Goal: Transaction & Acquisition: Purchase product/service

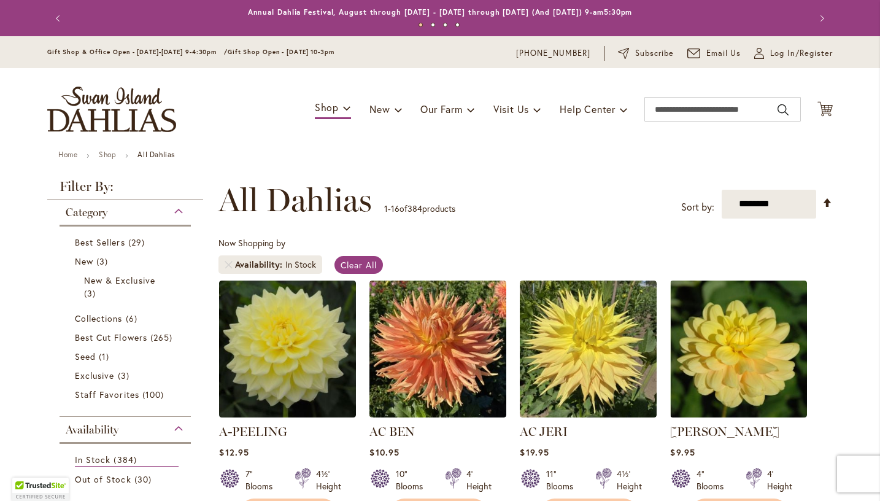
click at [337, 326] on img at bounding box center [287, 349] width 137 height 137
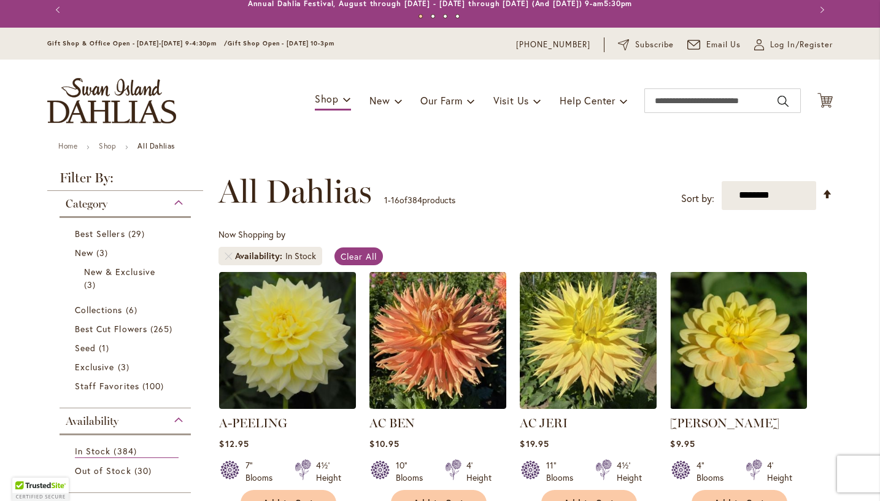
scroll to position [17, 0]
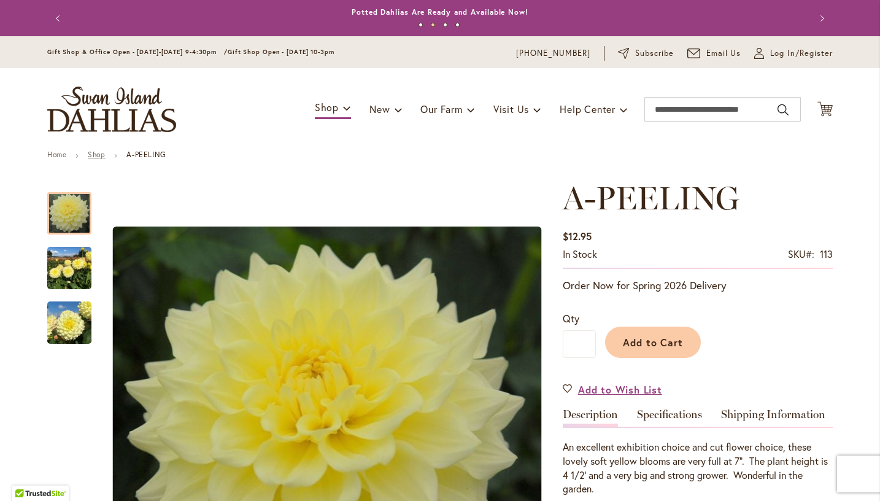
click at [95, 157] on link "Shop" at bounding box center [96, 154] width 17 height 9
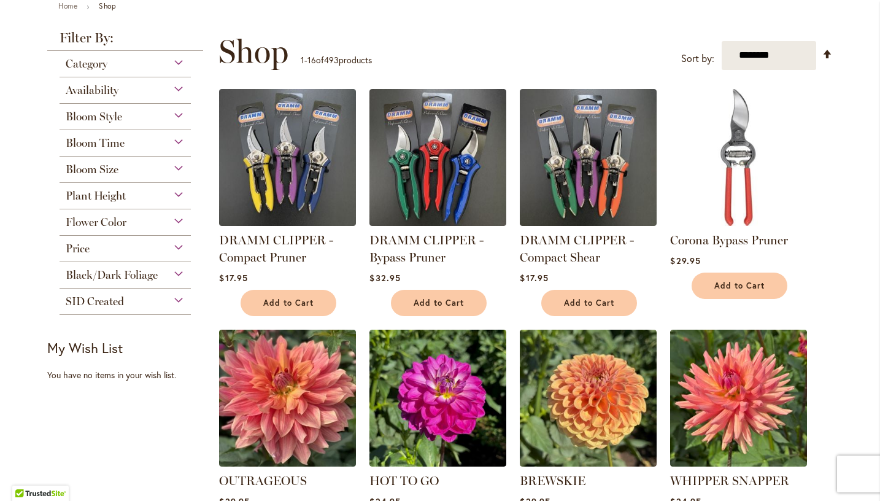
scroll to position [150, 0]
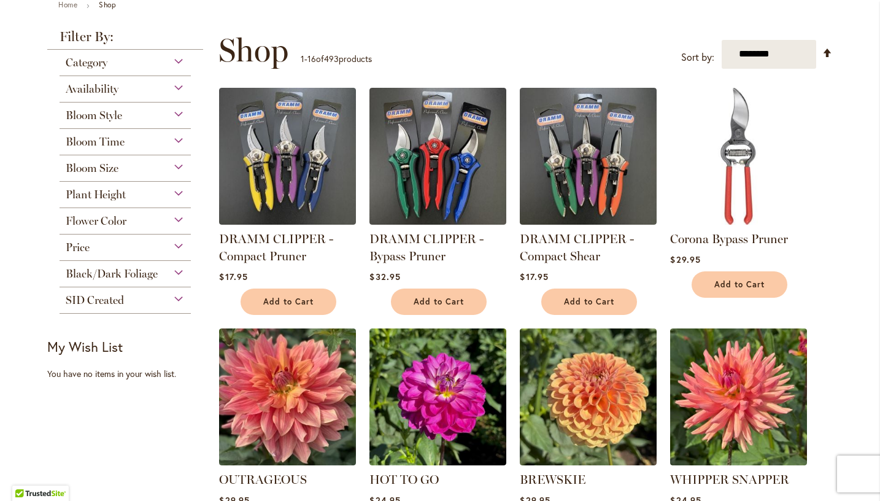
click at [177, 247] on div "Price" at bounding box center [125, 245] width 131 height 20
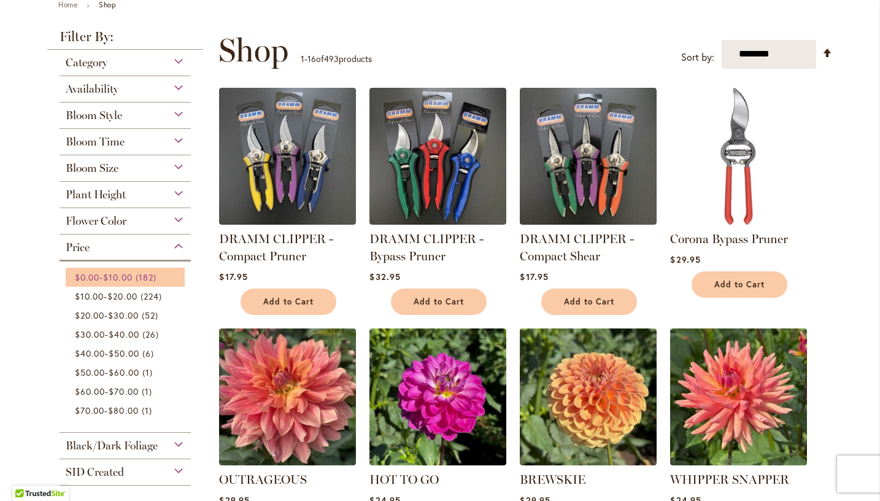
click at [138, 278] on link "$0.00 - $10.00 182 items" at bounding box center [127, 277] width 104 height 13
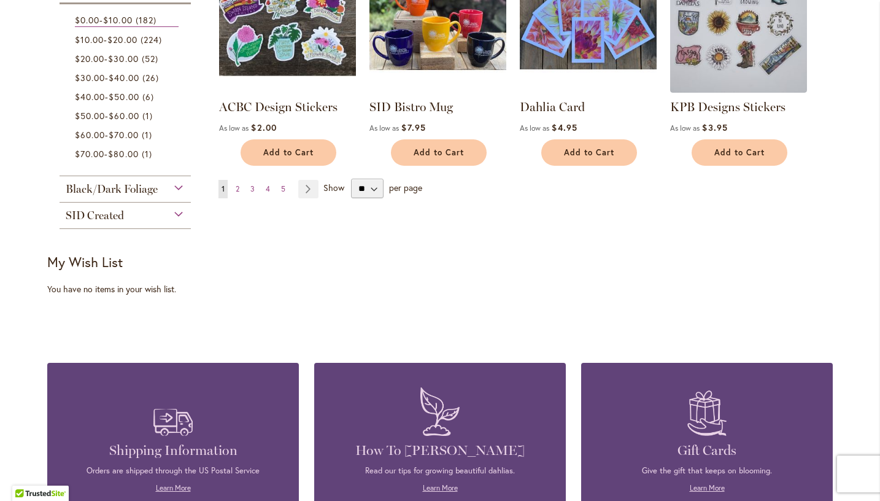
scroll to position [1035, 0]
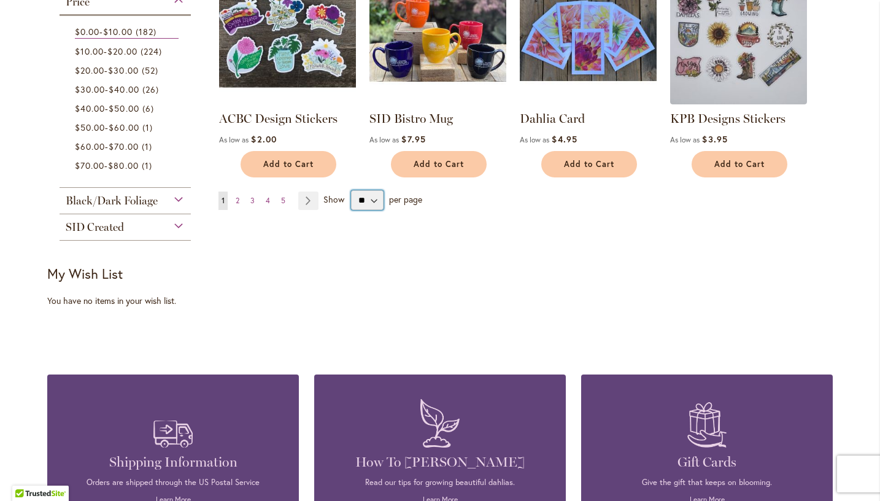
select select "**"
click option "**" at bounding box center [0, 0] width 0 height 0
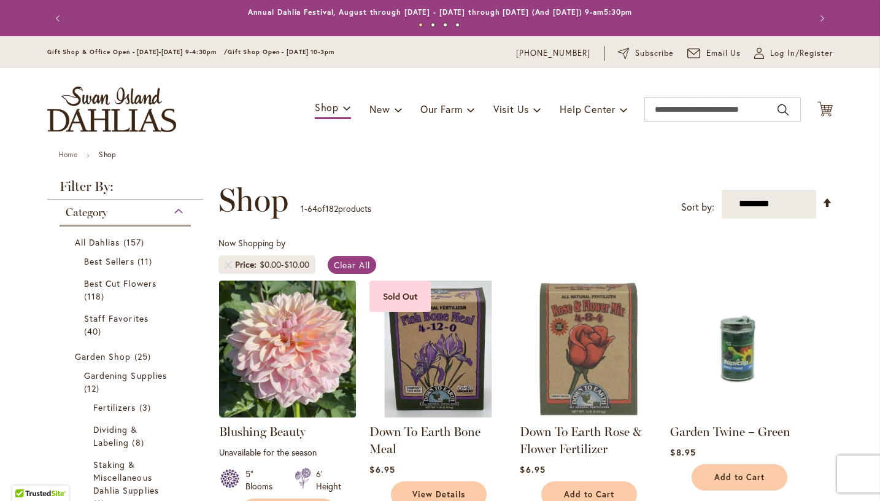
scroll to position [190, 0]
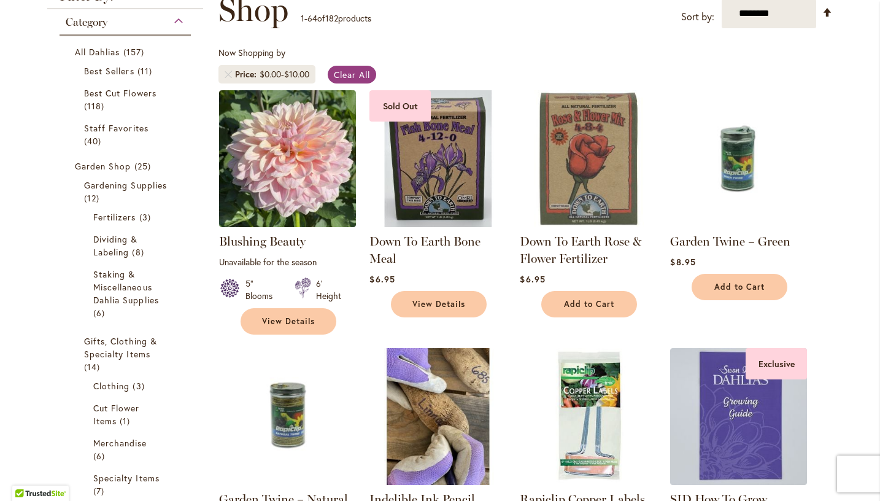
click at [370, 237] on link "Down To Earth Bone Meal" at bounding box center [425, 250] width 111 height 32
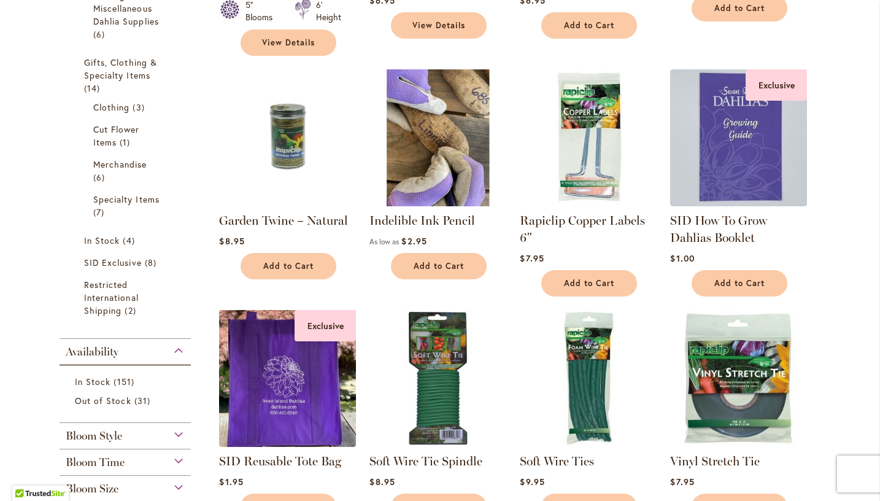
scroll to position [476, 0]
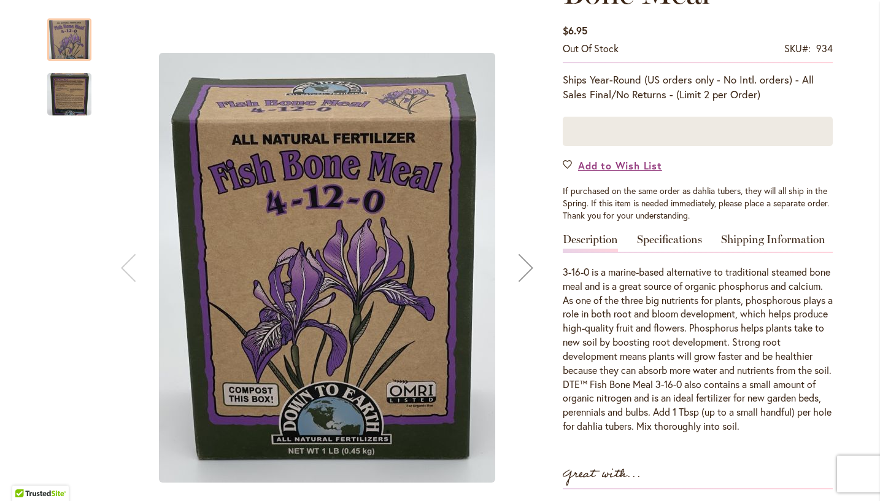
scroll to position [401, 0]
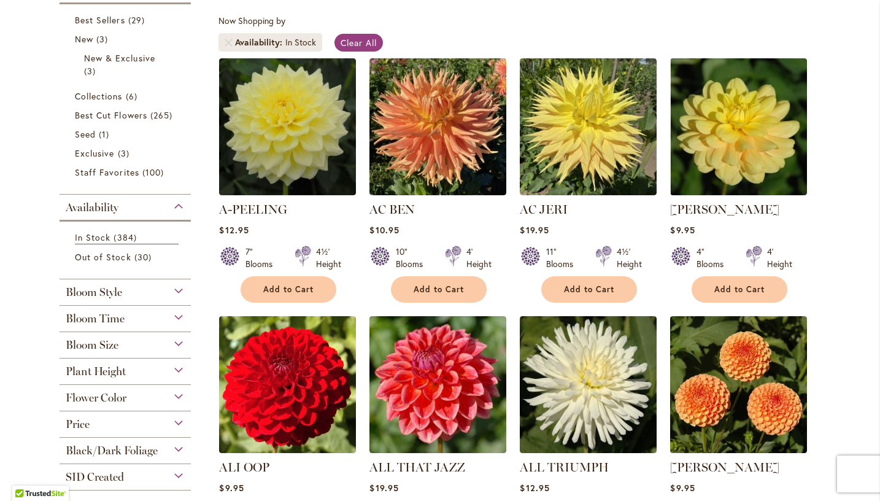
scroll to position [229, 0]
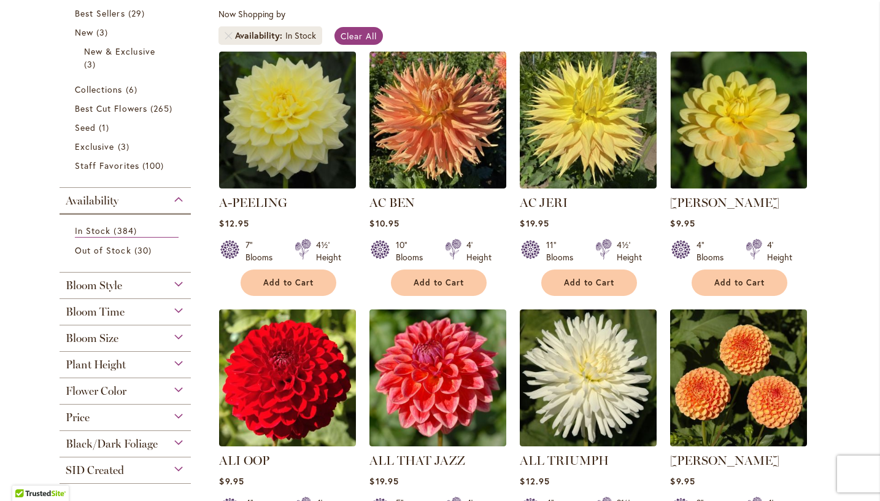
click at [173, 363] on div "Plant Height" at bounding box center [125, 362] width 131 height 20
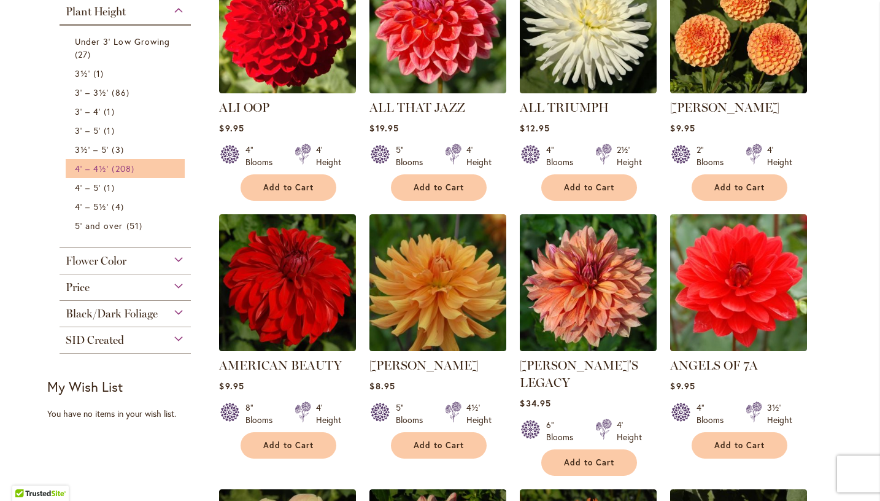
click at [128, 168] on span "208 items" at bounding box center [124, 168] width 25 height 13
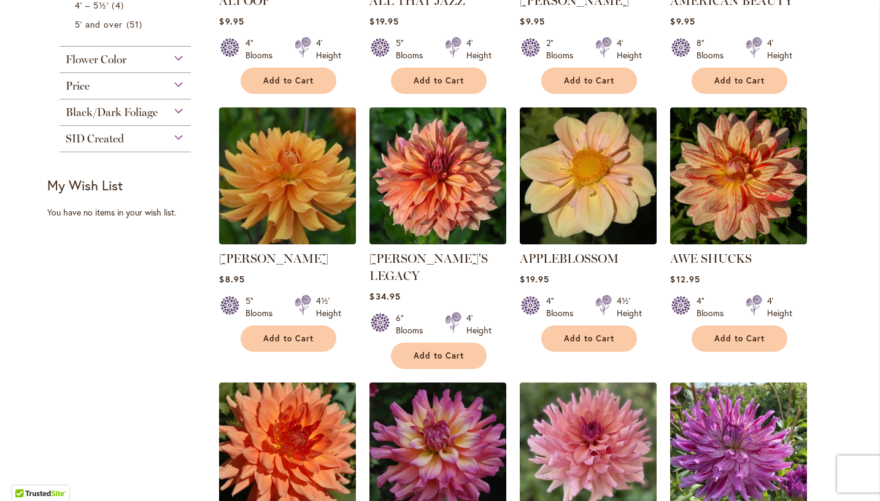
scroll to position [680, 0]
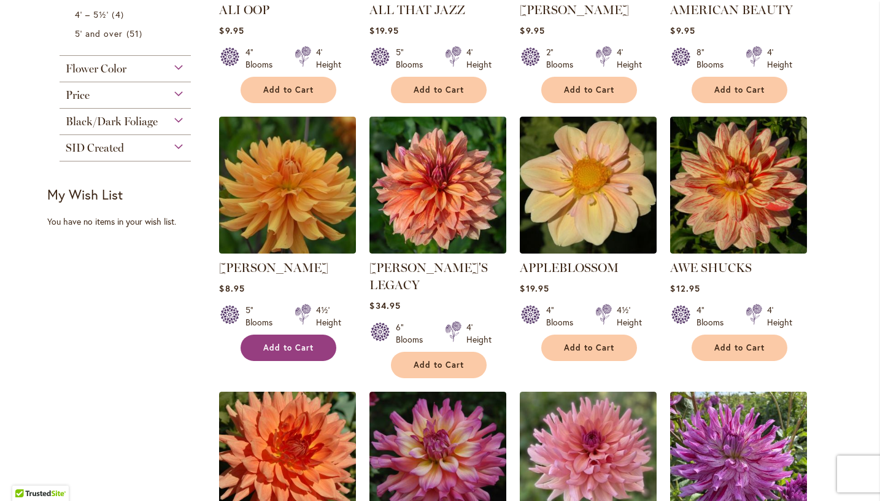
click at [290, 348] on span "Add to Cart" at bounding box center [288, 348] width 50 height 10
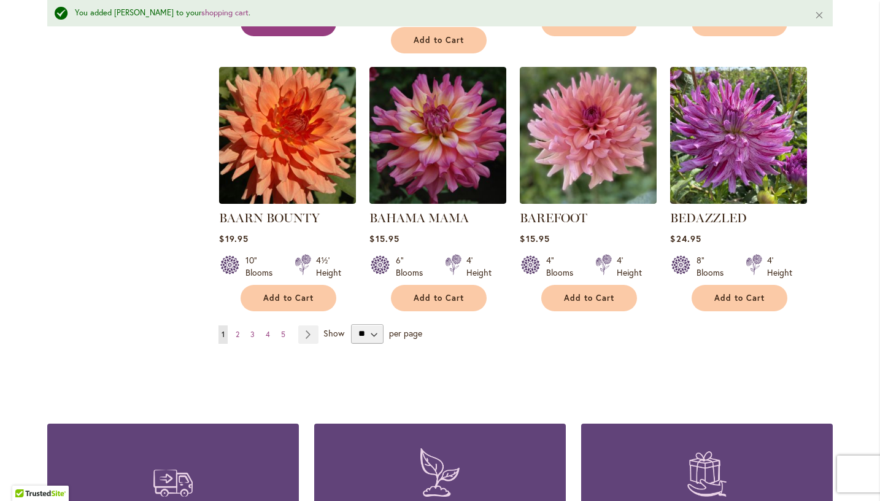
scroll to position [1038, 0]
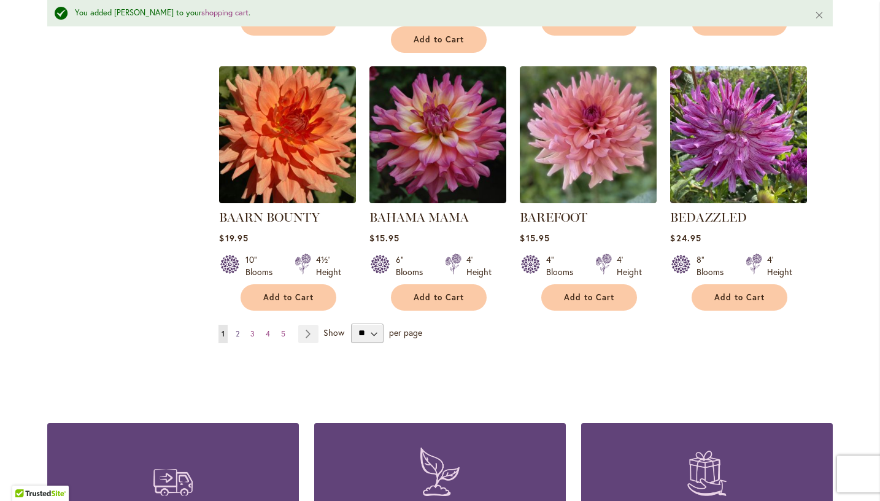
click at [236, 329] on span "2" at bounding box center [238, 333] width 4 height 9
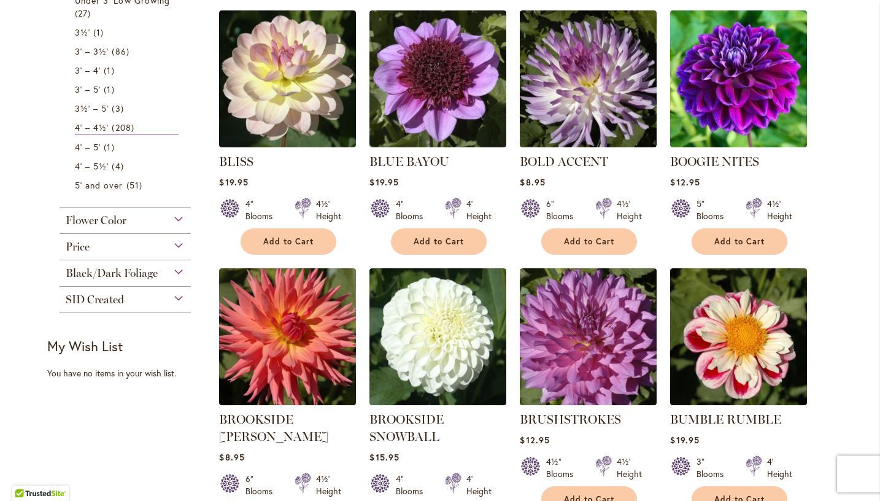
scroll to position [534, 0]
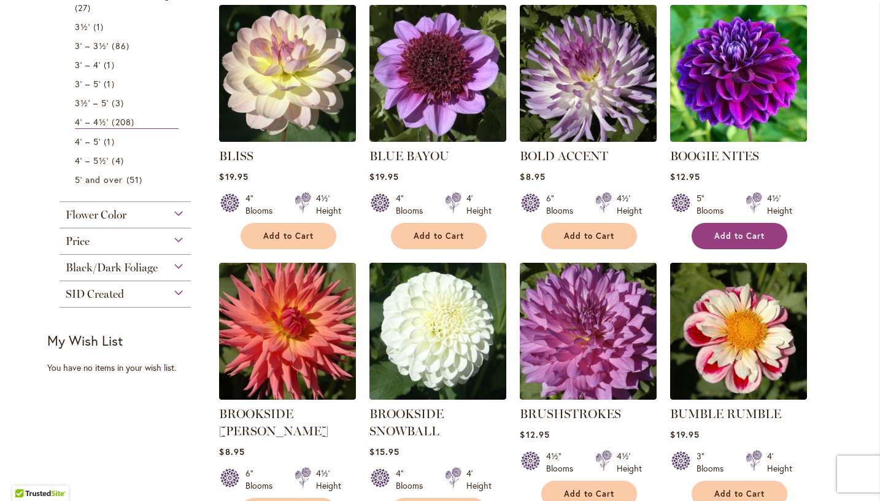
click at [721, 234] on span "Add to Cart" at bounding box center [740, 236] width 50 height 10
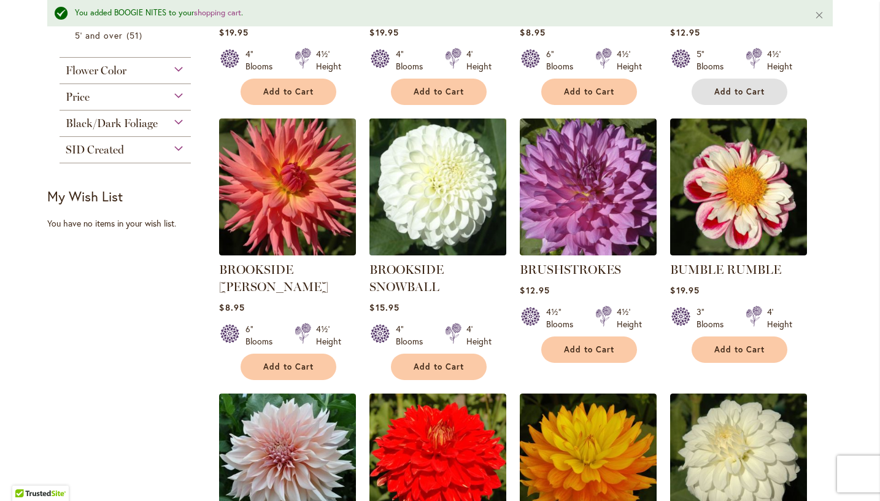
scroll to position [709, 0]
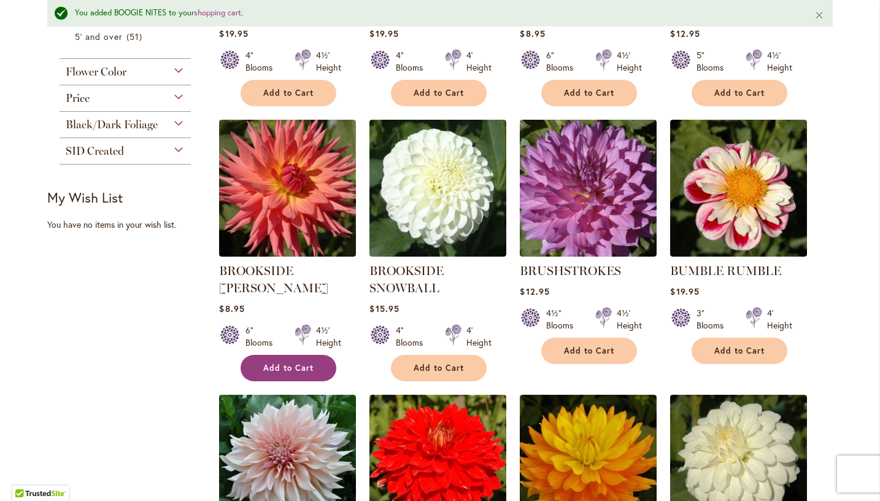
click at [298, 363] on span "Add to Cart" at bounding box center [288, 368] width 50 height 10
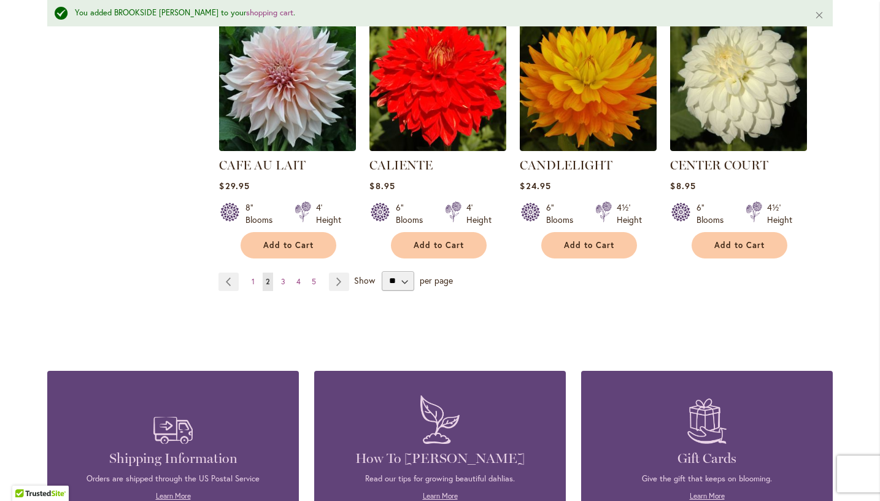
scroll to position [1094, 0]
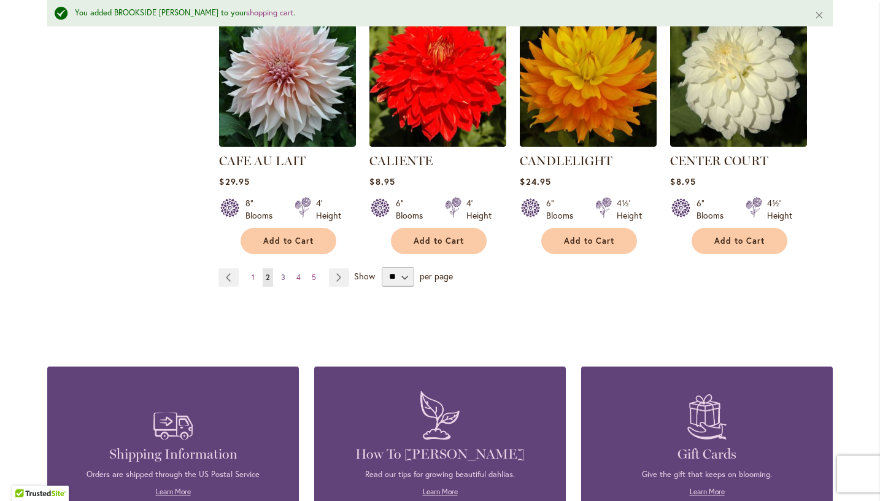
click at [281, 277] on span "3" at bounding box center [283, 277] width 4 height 9
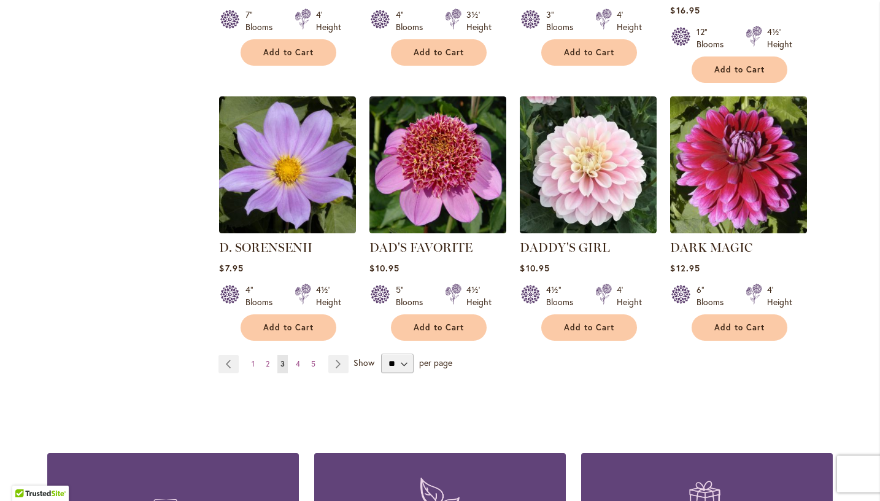
scroll to position [993, 0]
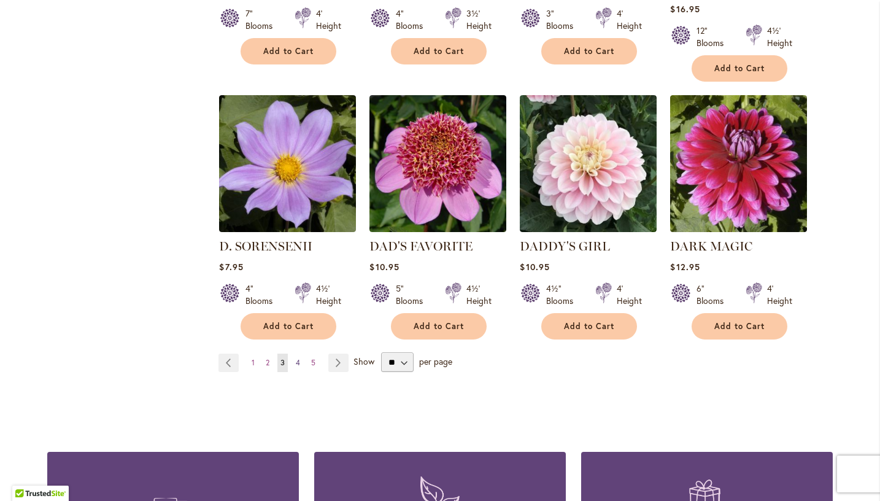
click at [297, 354] on link "Page 4" at bounding box center [298, 363] width 10 height 18
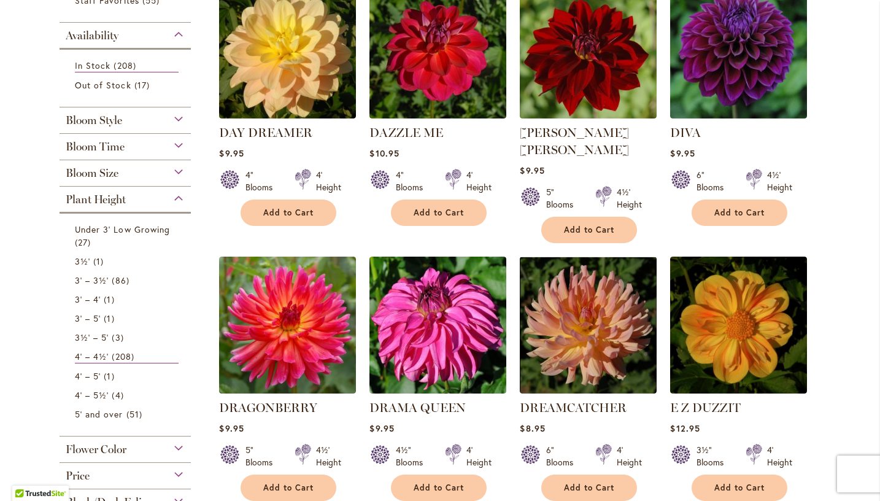
scroll to position [291, 0]
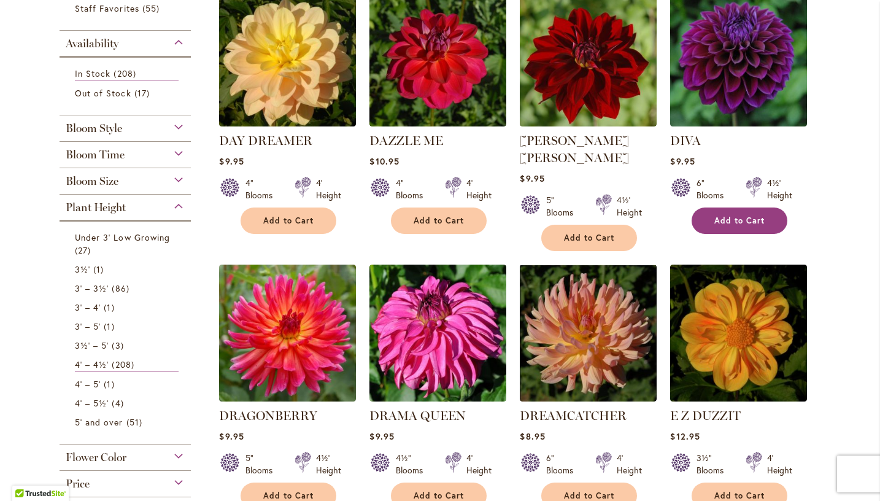
click at [728, 216] on span "Add to Cart" at bounding box center [740, 221] width 50 height 10
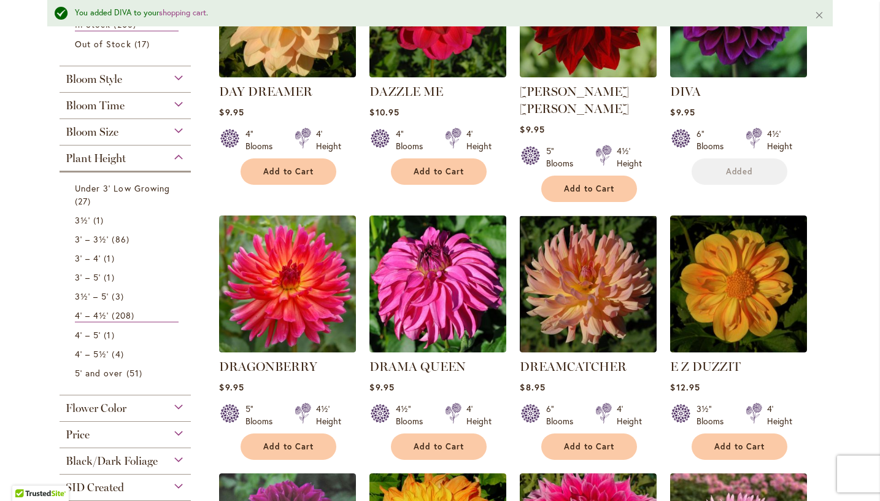
scroll to position [405, 0]
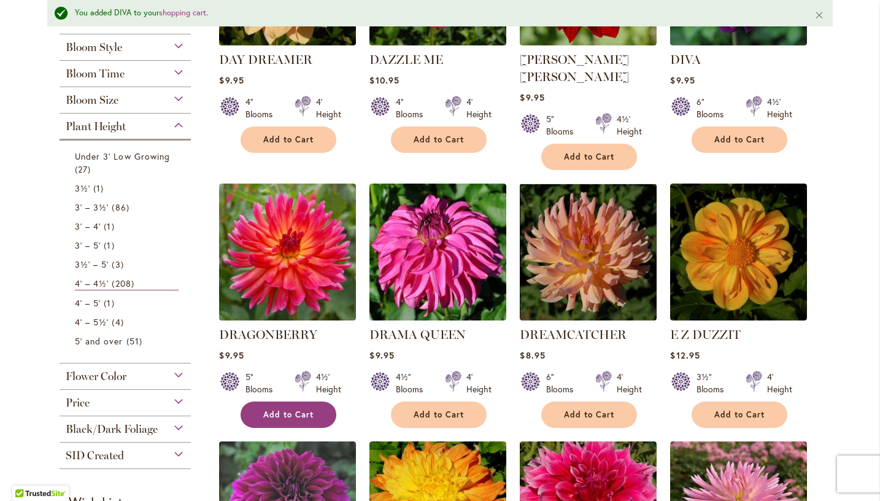
click at [285, 410] on span "Add to Cart" at bounding box center [288, 415] width 50 height 10
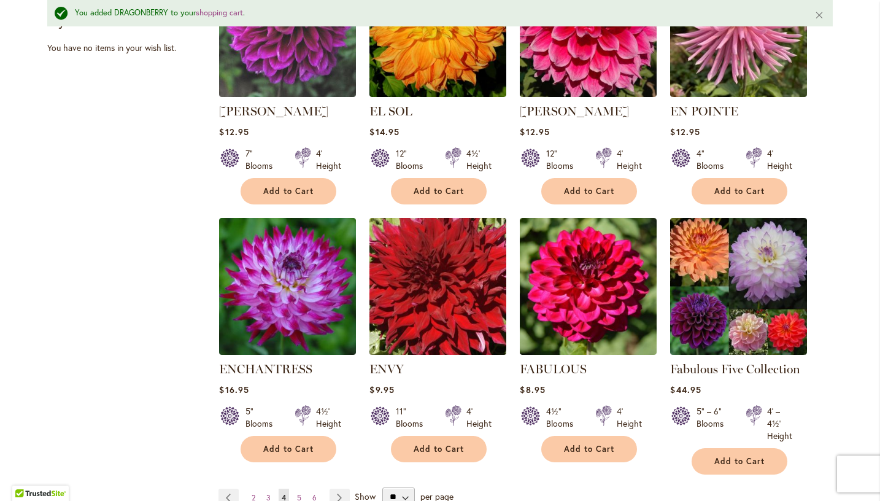
scroll to position [912, 0]
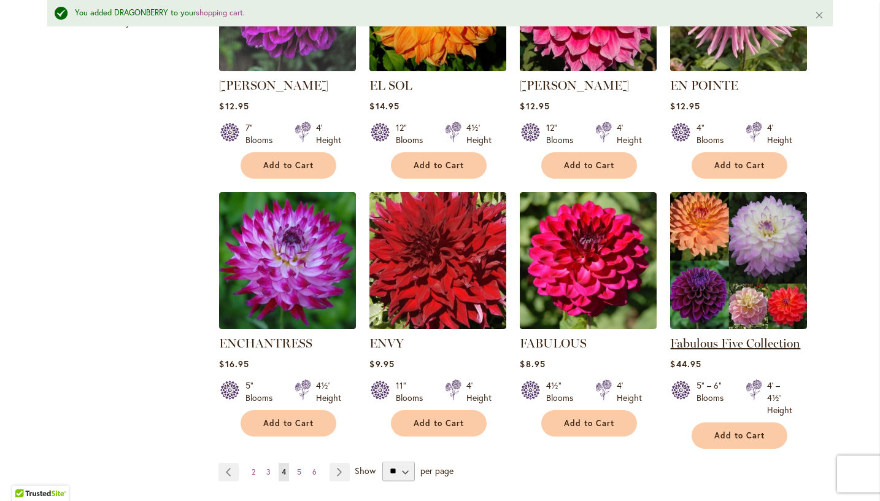
click at [706, 336] on link "Fabulous Five Collection" at bounding box center [735, 343] width 130 height 15
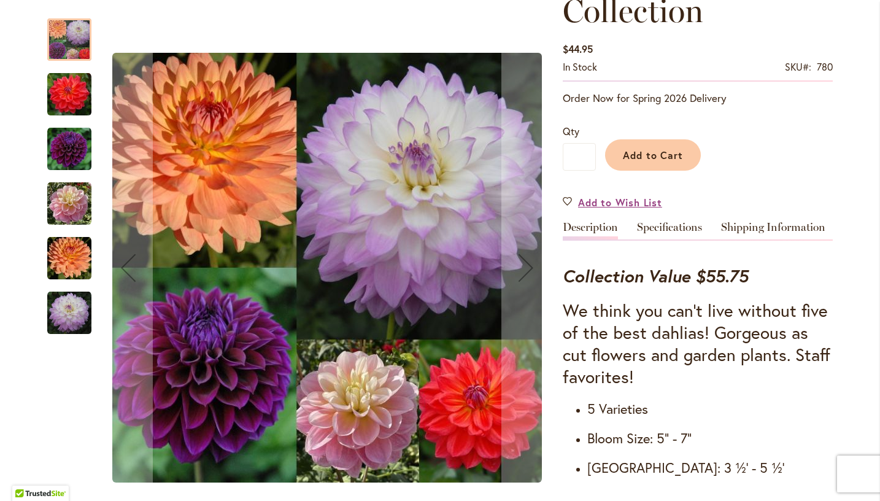
scroll to position [235, 0]
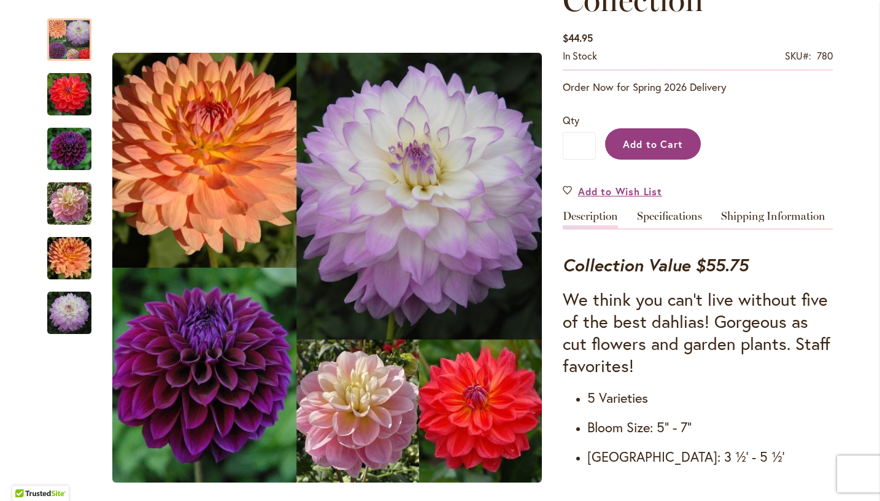
click at [657, 141] on span "Add to Cart" at bounding box center [653, 144] width 61 height 13
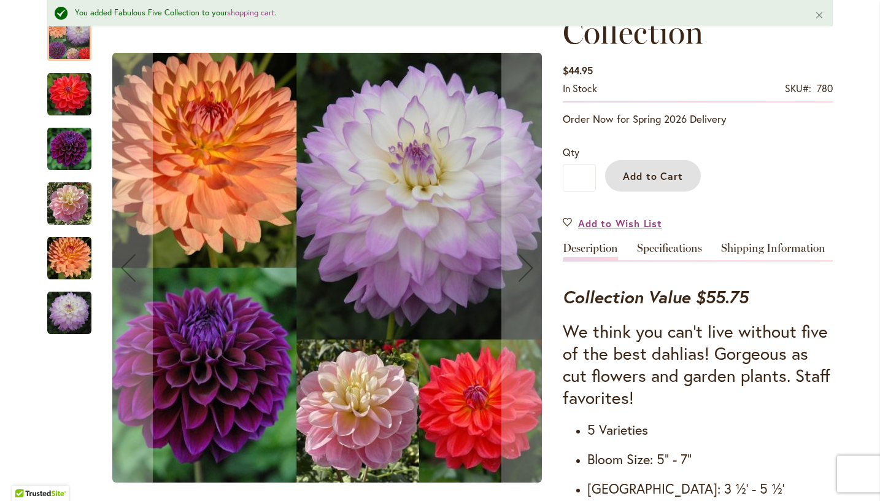
scroll to position [267, 0]
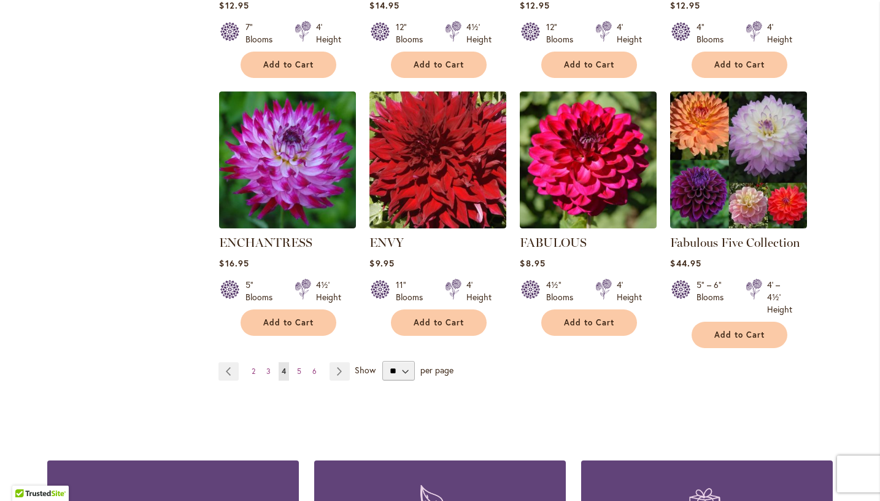
scroll to position [979, 0]
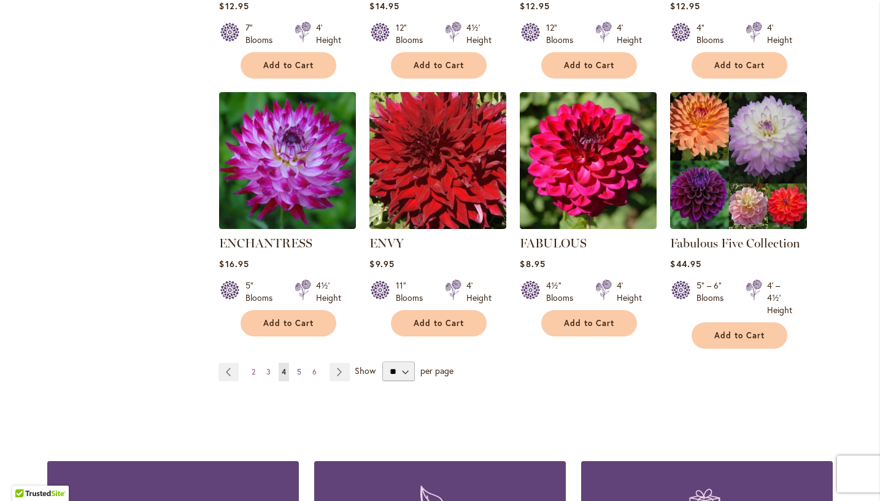
click at [297, 367] on span "5" at bounding box center [299, 371] width 4 height 9
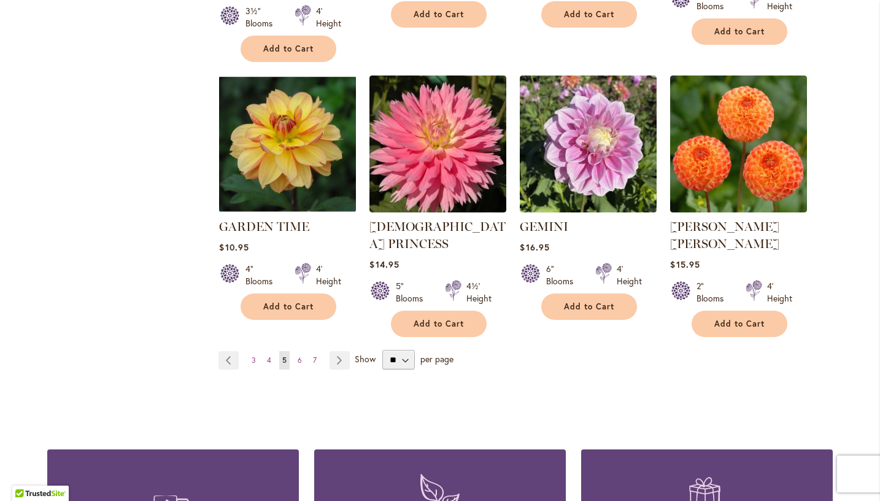
scroll to position [1029, 0]
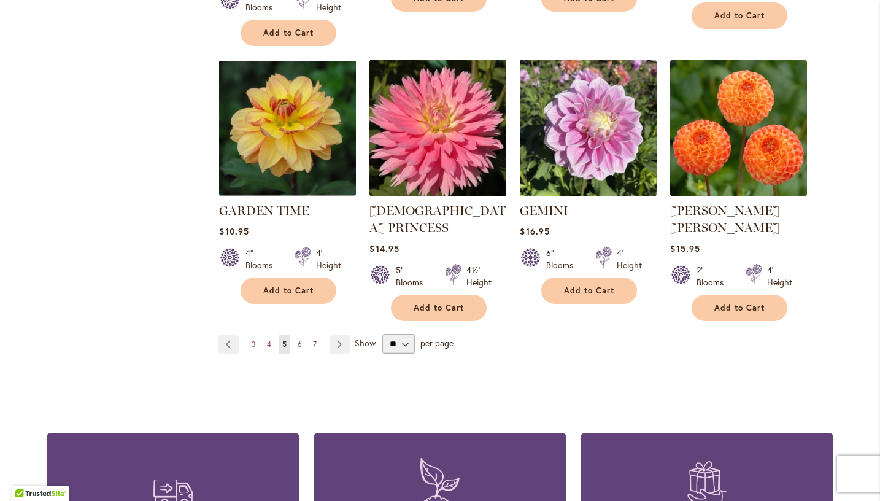
click at [298, 340] on span "6" at bounding box center [300, 344] width 4 height 9
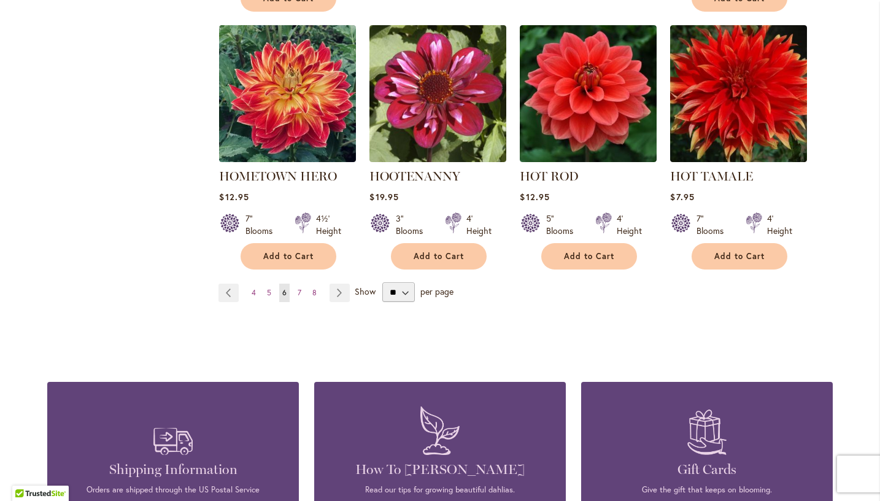
scroll to position [1064, 0]
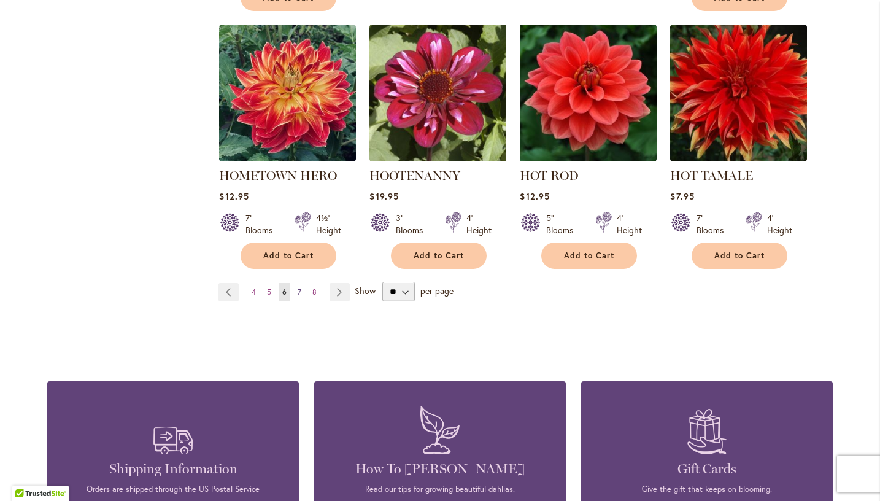
click at [298, 292] on span "7" at bounding box center [300, 291] width 4 height 9
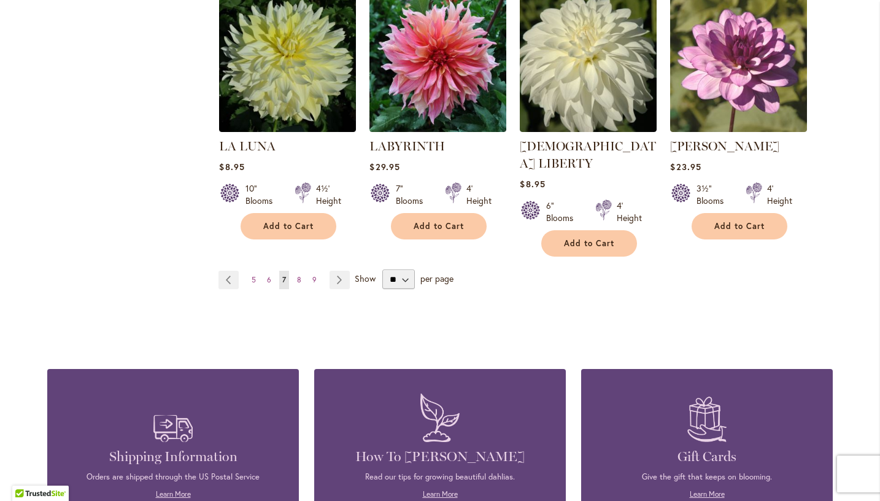
scroll to position [1101, 0]
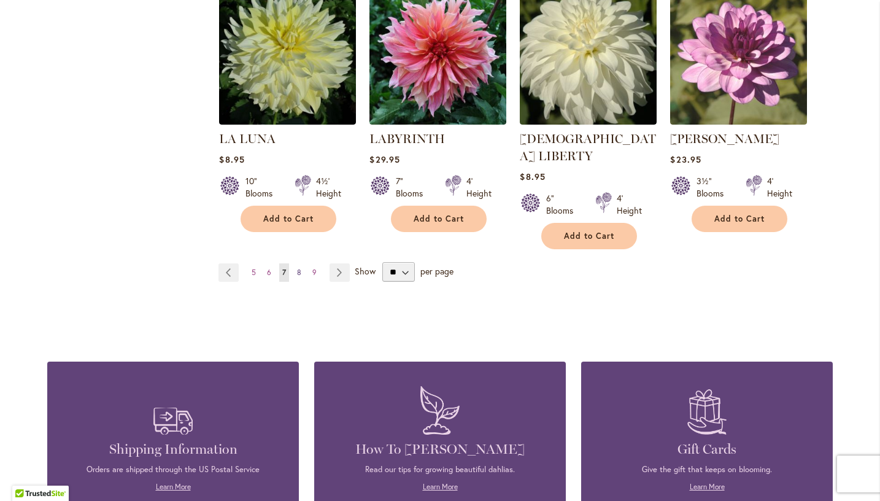
click at [297, 268] on span "8" at bounding box center [299, 272] width 4 height 9
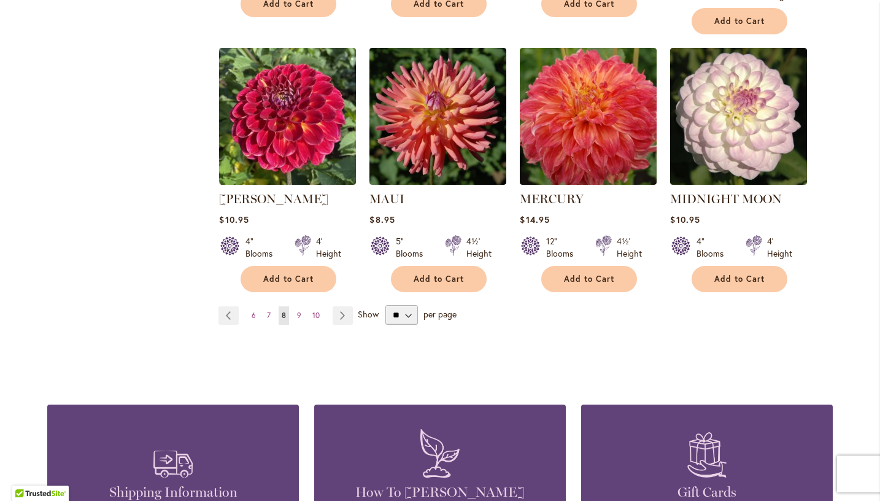
scroll to position [1043, 0]
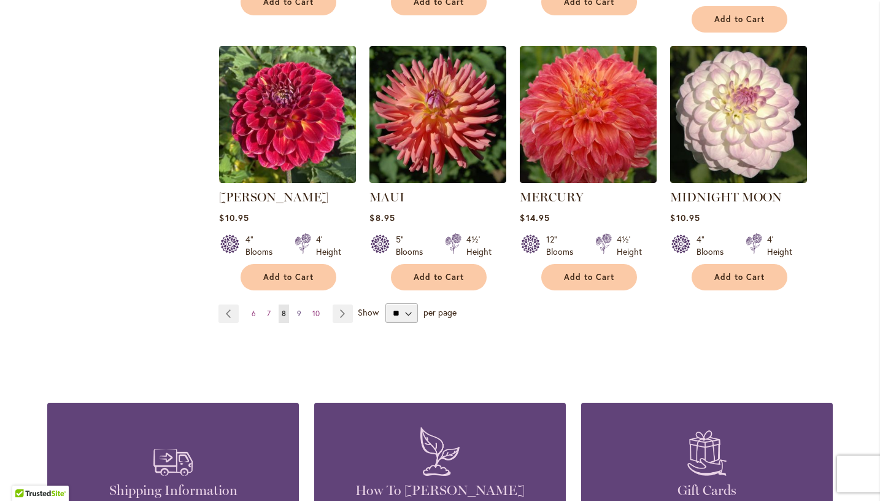
click at [297, 305] on link "Page 9" at bounding box center [299, 314] width 10 height 18
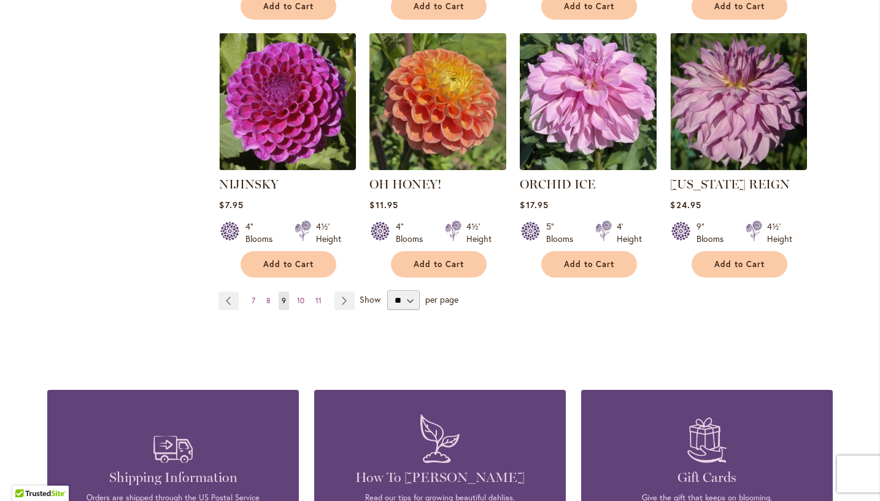
scroll to position [1056, 0]
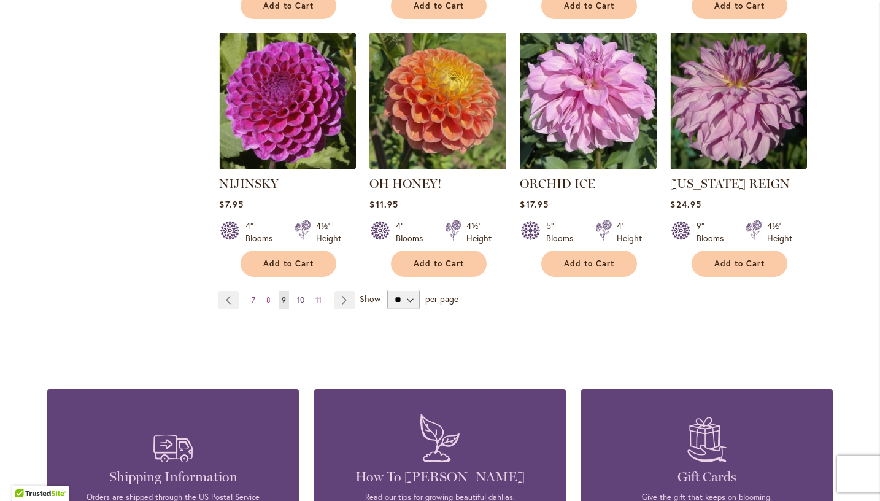
click at [298, 295] on span "10" at bounding box center [300, 299] width 7 height 9
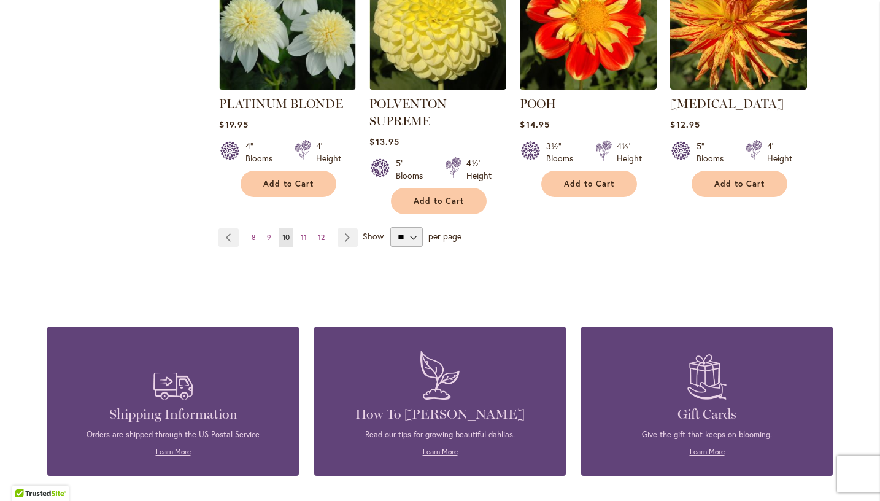
scroll to position [1120, 0]
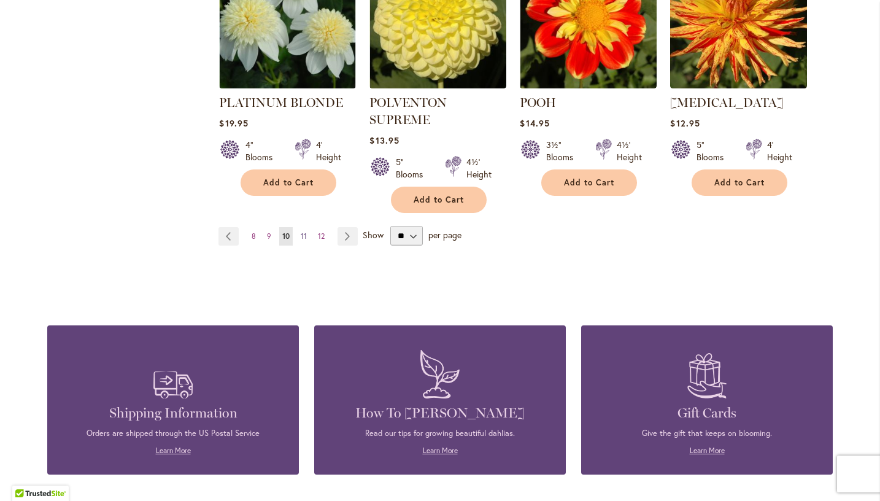
click at [301, 235] on span "11" at bounding box center [304, 235] width 6 height 9
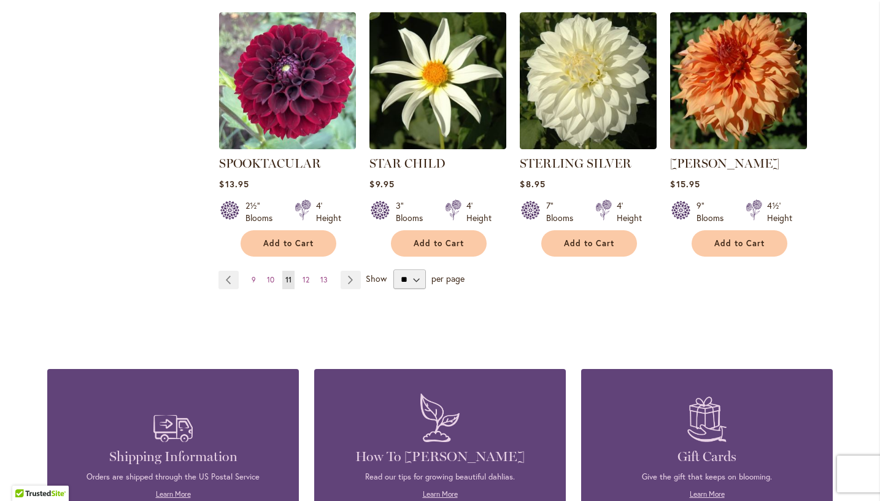
scroll to position [1051, 0]
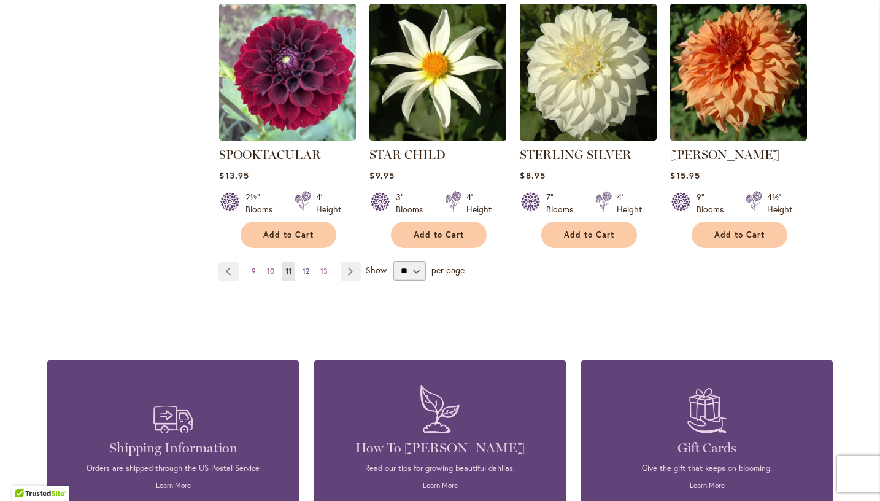
click at [305, 271] on span "12" at bounding box center [306, 270] width 7 height 9
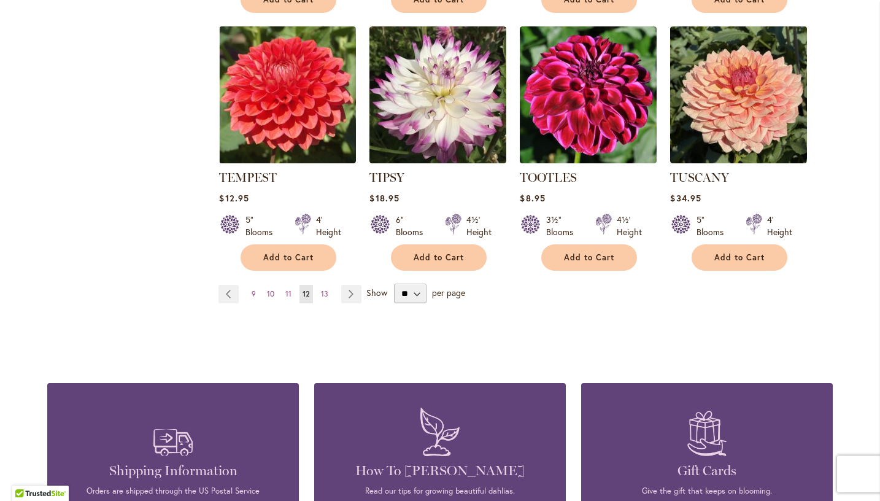
scroll to position [1043, 0]
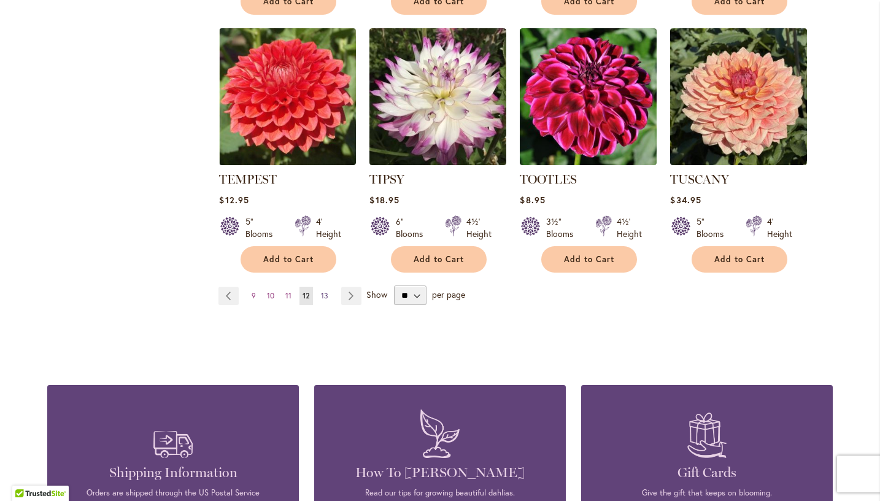
click at [323, 294] on span "13" at bounding box center [324, 295] width 7 height 9
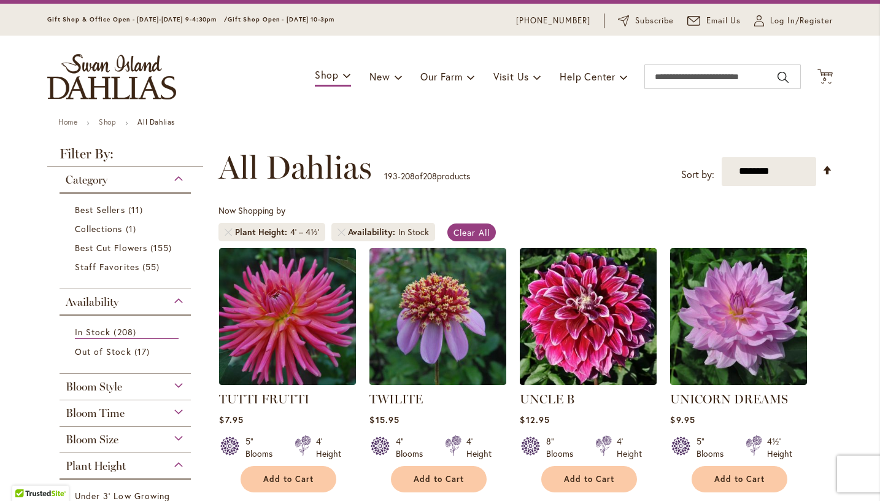
scroll to position [52, 0]
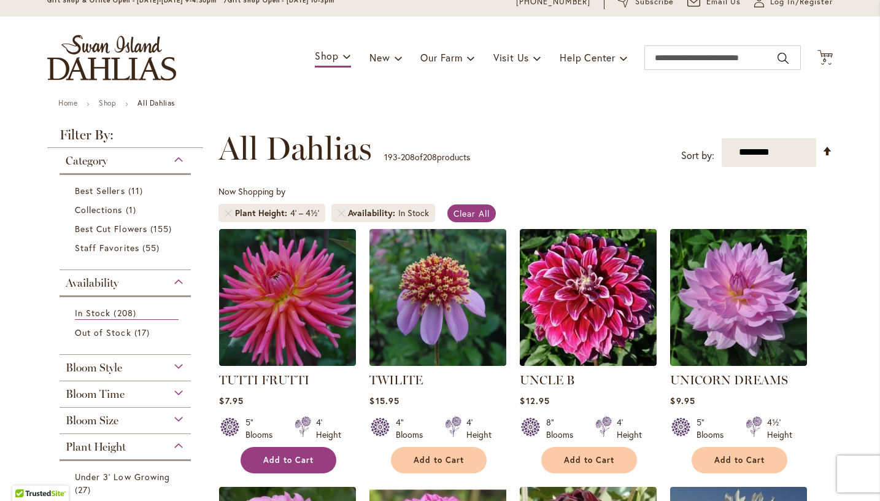
click at [284, 457] on span "Add to Cart" at bounding box center [288, 460] width 50 height 10
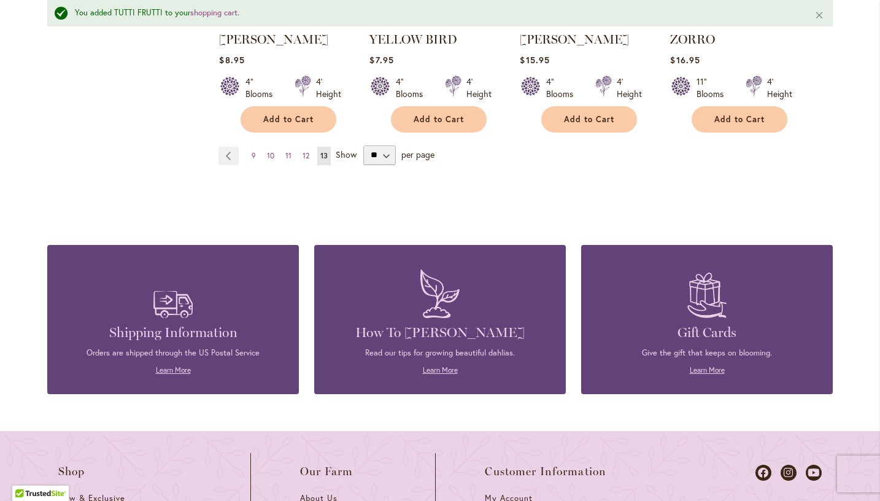
scroll to position [1217, 0]
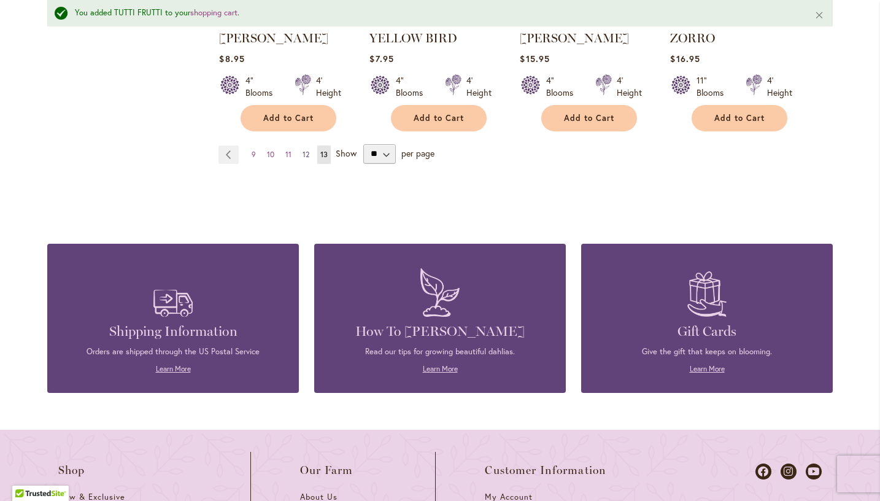
click at [303, 150] on span "12" at bounding box center [306, 154] width 7 height 9
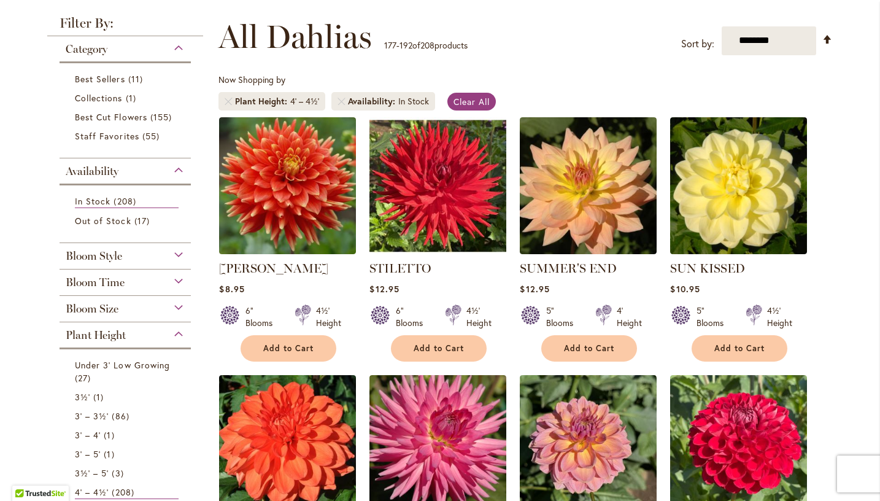
scroll to position [172, 0]
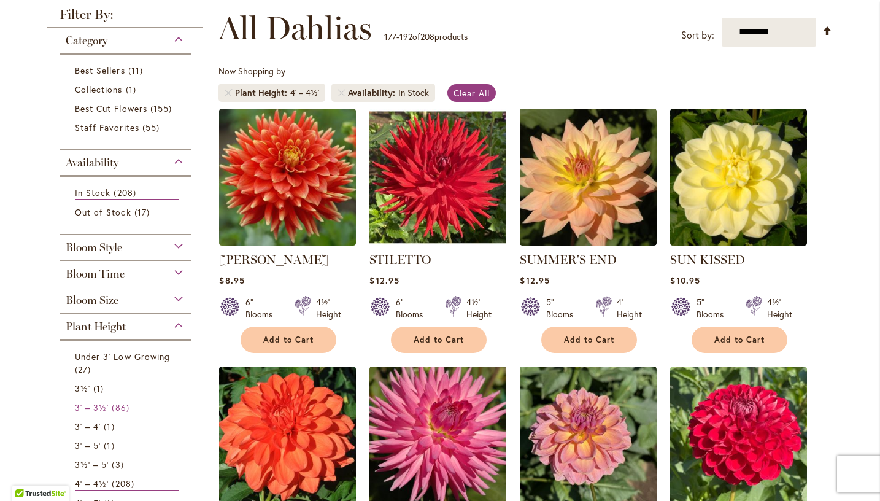
click at [168, 406] on link "3' – 3½' 86 items" at bounding box center [127, 407] width 104 height 13
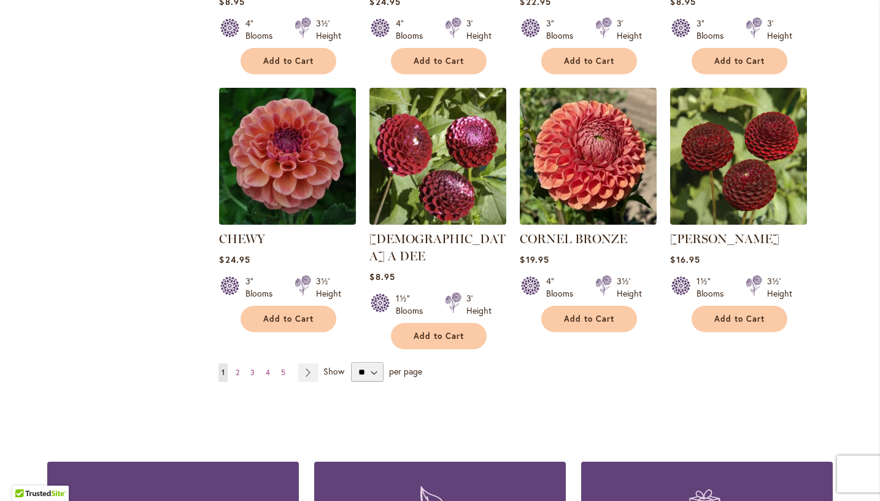
scroll to position [988, 0]
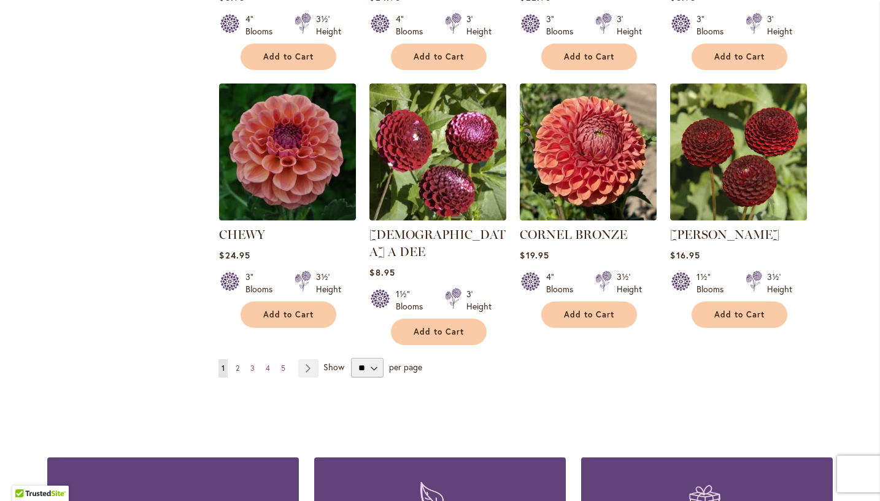
click at [236, 363] on span "2" at bounding box center [238, 367] width 4 height 9
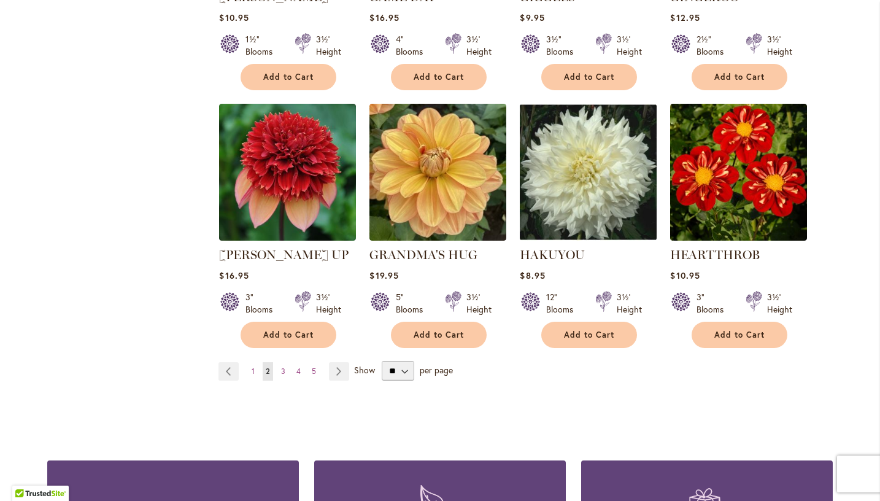
scroll to position [987, 0]
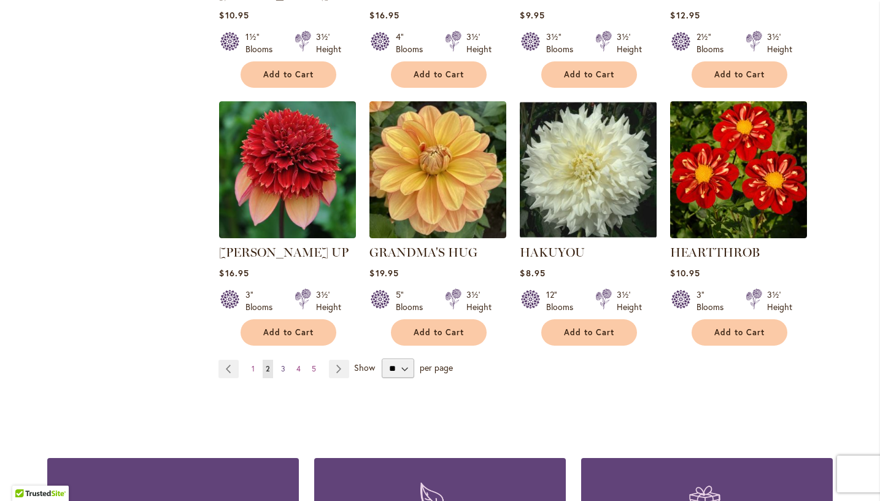
click at [281, 364] on span "3" at bounding box center [283, 368] width 4 height 9
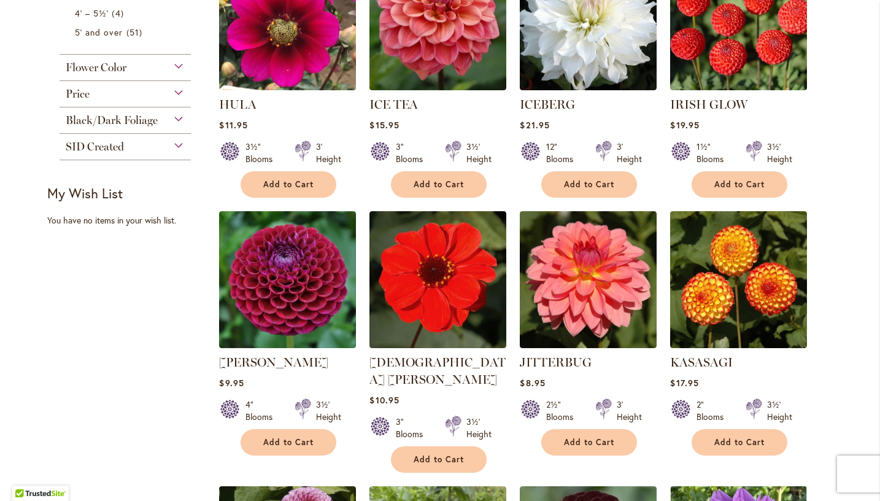
scroll to position [587, 0]
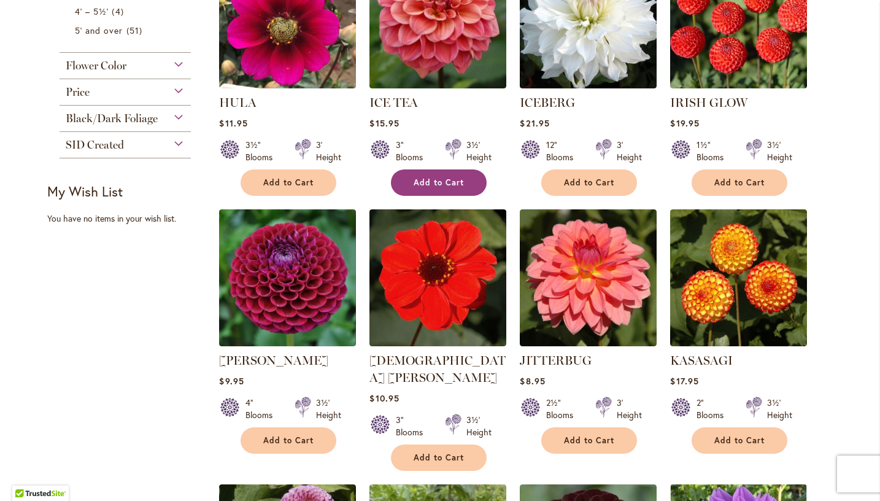
click at [433, 186] on span "Add to Cart" at bounding box center [439, 182] width 50 height 10
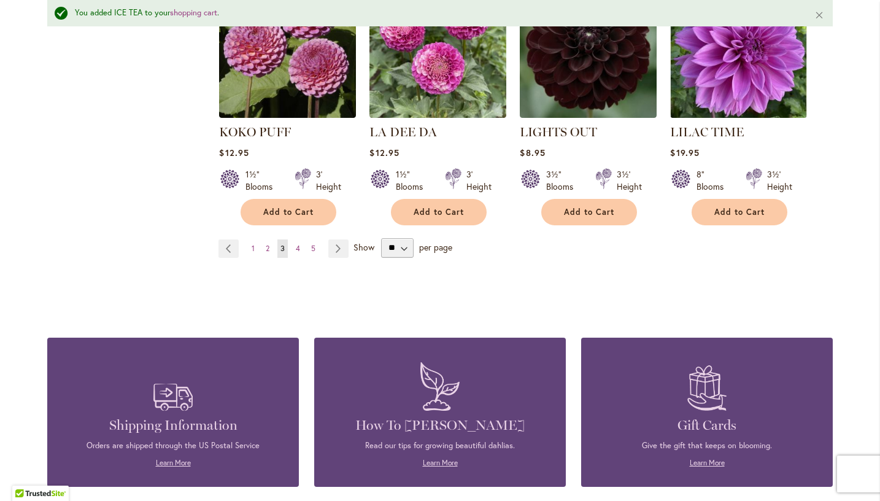
scroll to position [1127, 0]
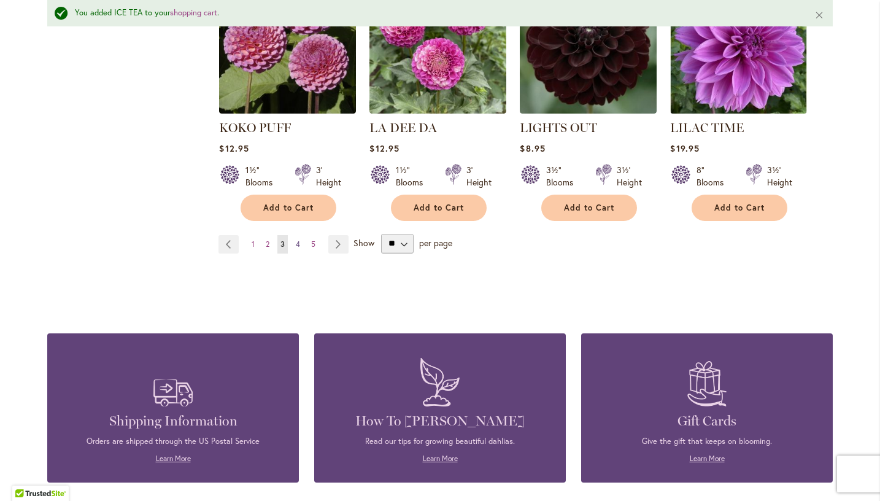
click at [296, 239] on span "4" at bounding box center [298, 243] width 4 height 9
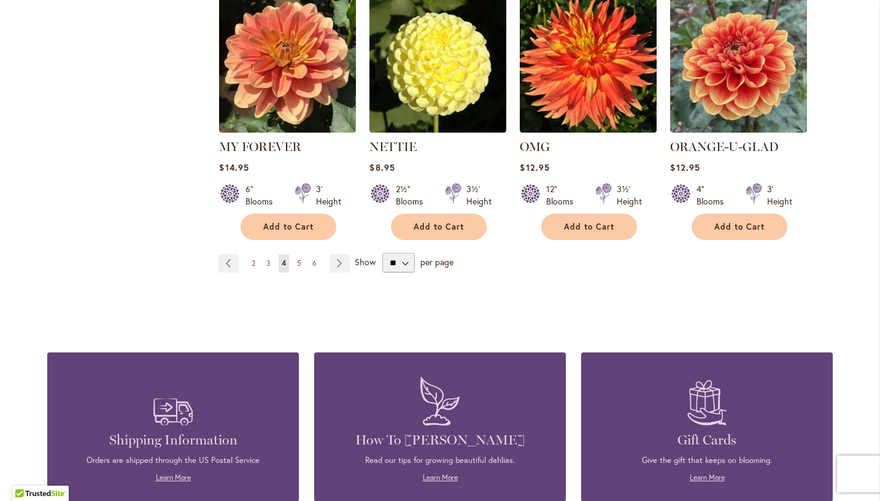
scroll to position [1076, 0]
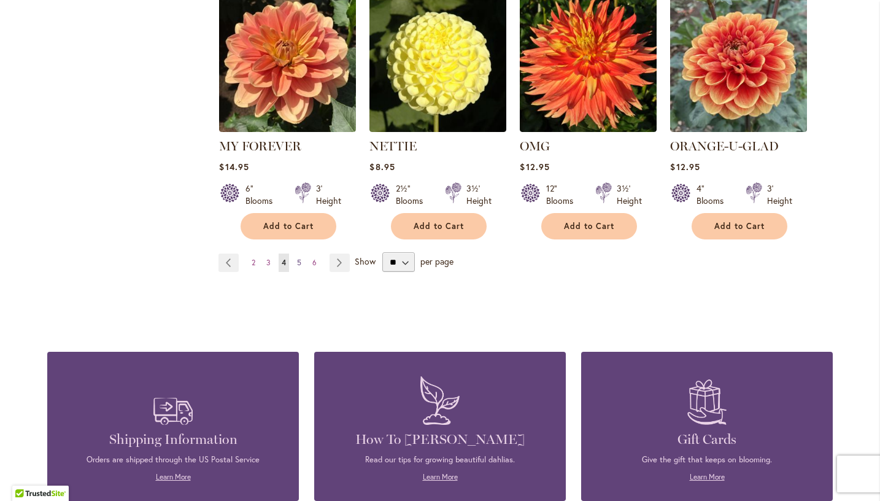
click at [297, 258] on span "5" at bounding box center [299, 262] width 4 height 9
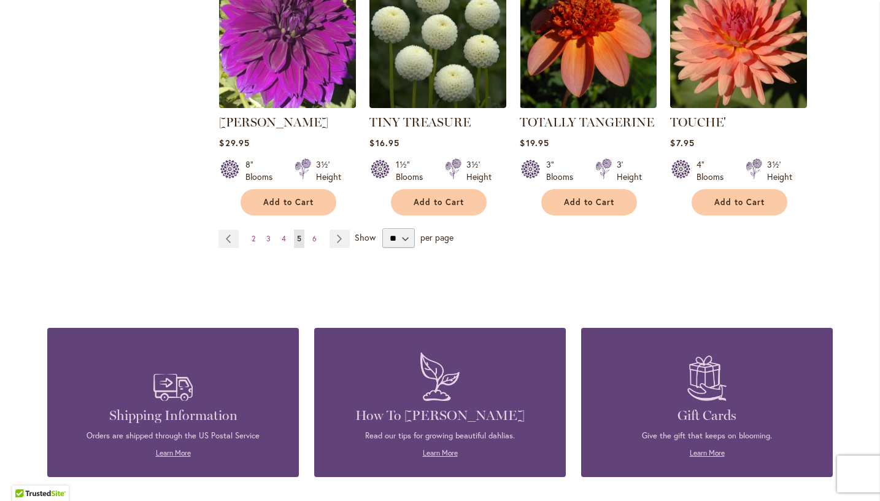
scroll to position [1122, 0]
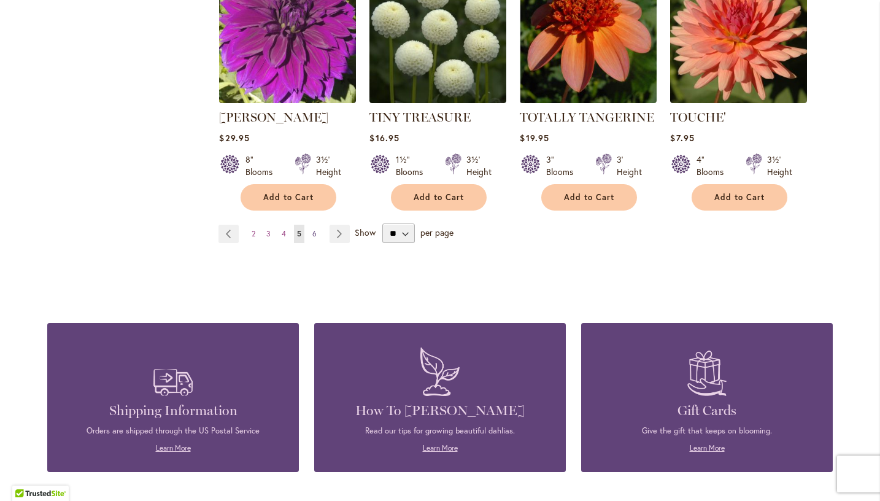
click at [313, 225] on link "Page 6" at bounding box center [314, 234] width 10 height 18
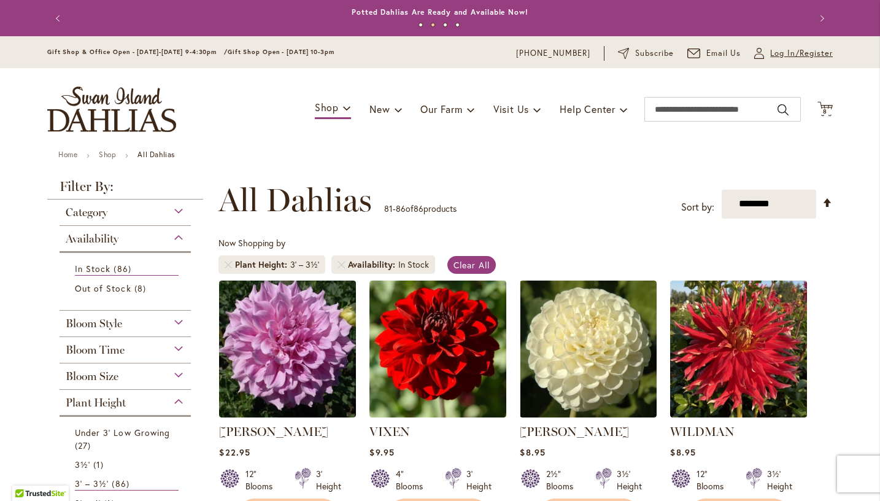
click at [775, 56] on span "Log In/Register" at bounding box center [802, 53] width 63 height 12
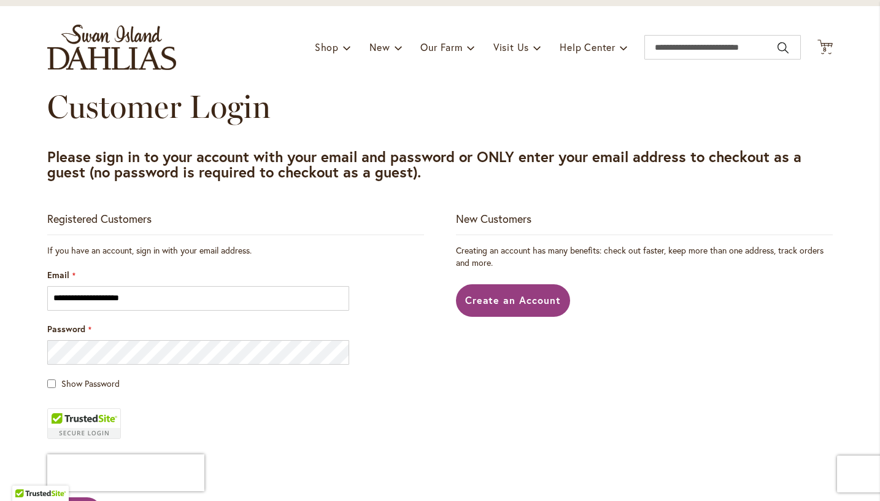
scroll to position [118, 0]
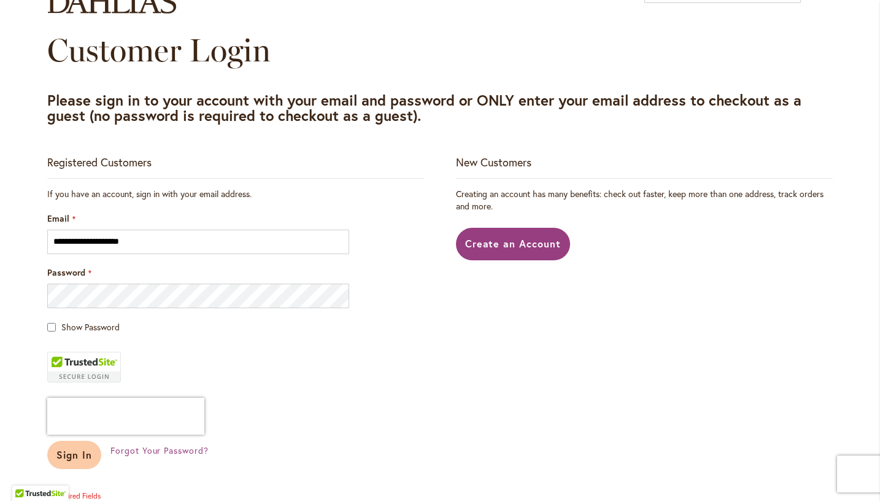
click at [73, 450] on span "Sign In" at bounding box center [74, 454] width 36 height 13
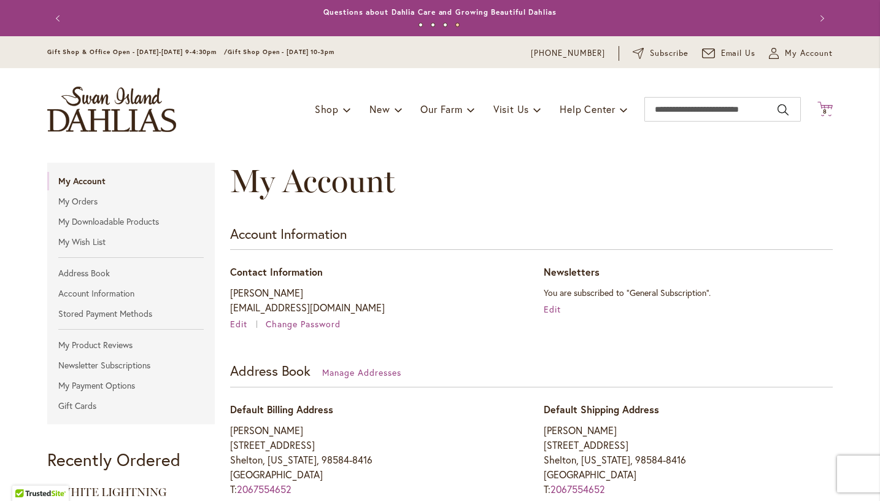
click at [826, 107] on icon "Cart .cls-1 { fill: #231f20; }" at bounding box center [825, 108] width 15 height 15
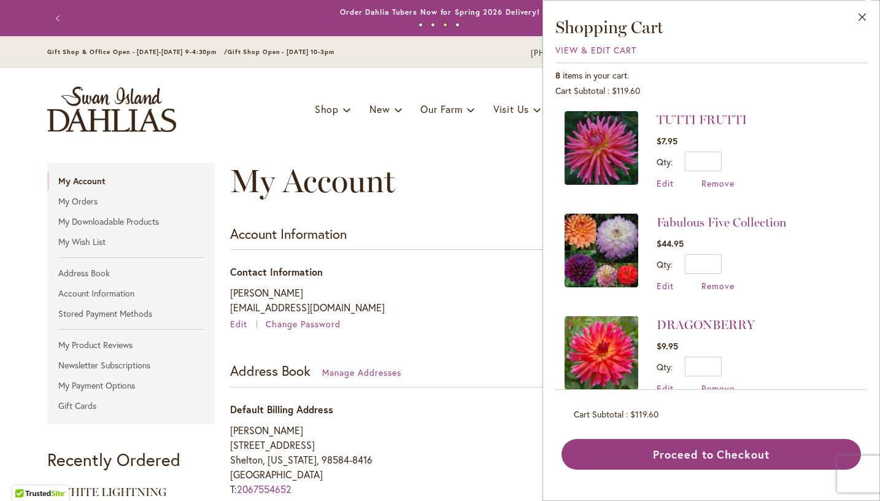
scroll to position [103, 0]
click at [790, 379] on li "DRAGONBERRY $9.95 Qty * Update Edit Remove" at bounding box center [711, 356] width 293 height 103
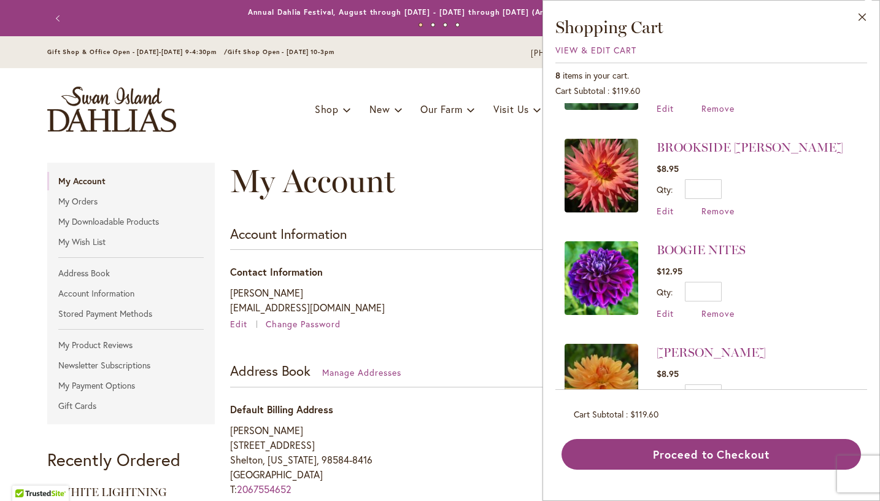
scroll to position [535, 0]
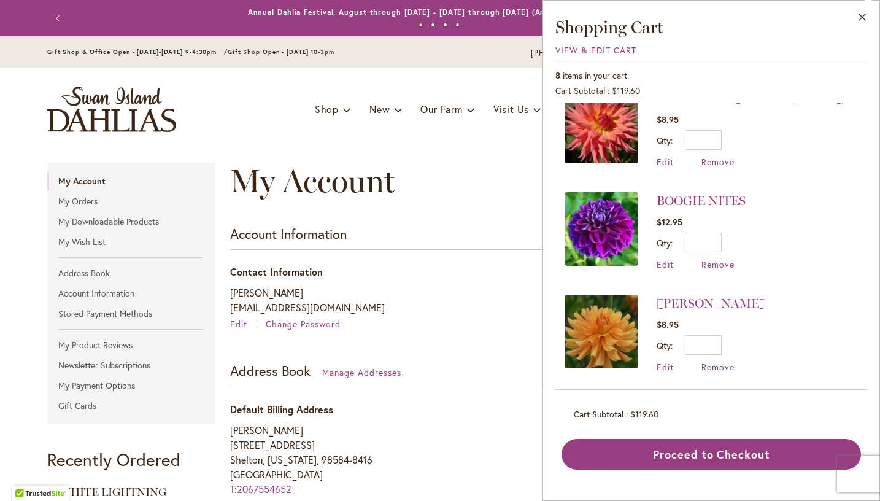
click at [726, 363] on span "Remove" at bounding box center [718, 367] width 33 height 12
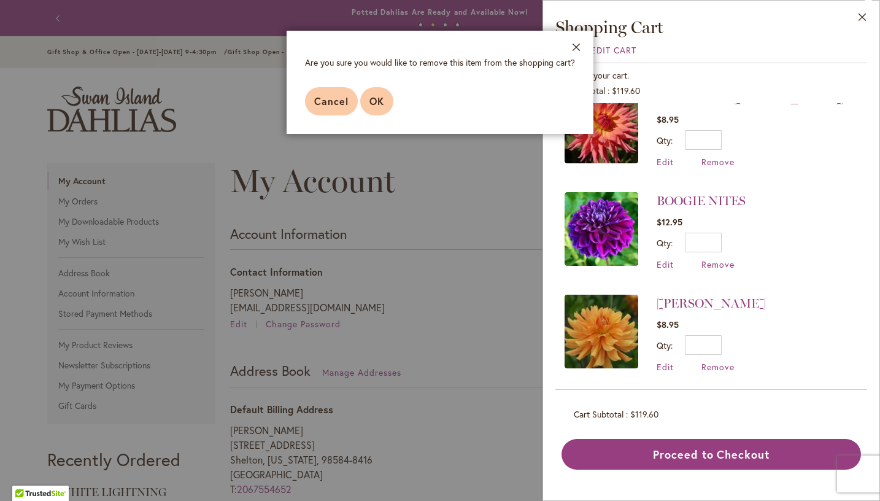
click at [376, 103] on span "OK" at bounding box center [377, 101] width 15 height 13
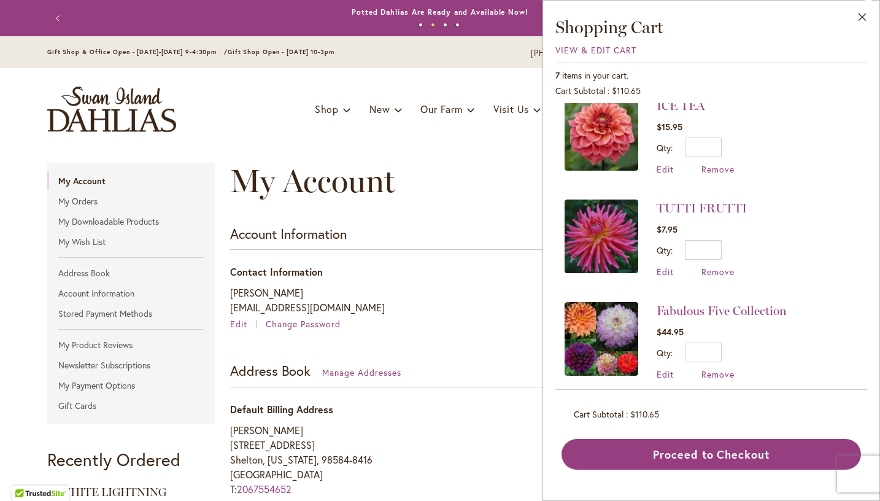
scroll to position [0, 0]
